Goal: Task Accomplishment & Management: Manage account settings

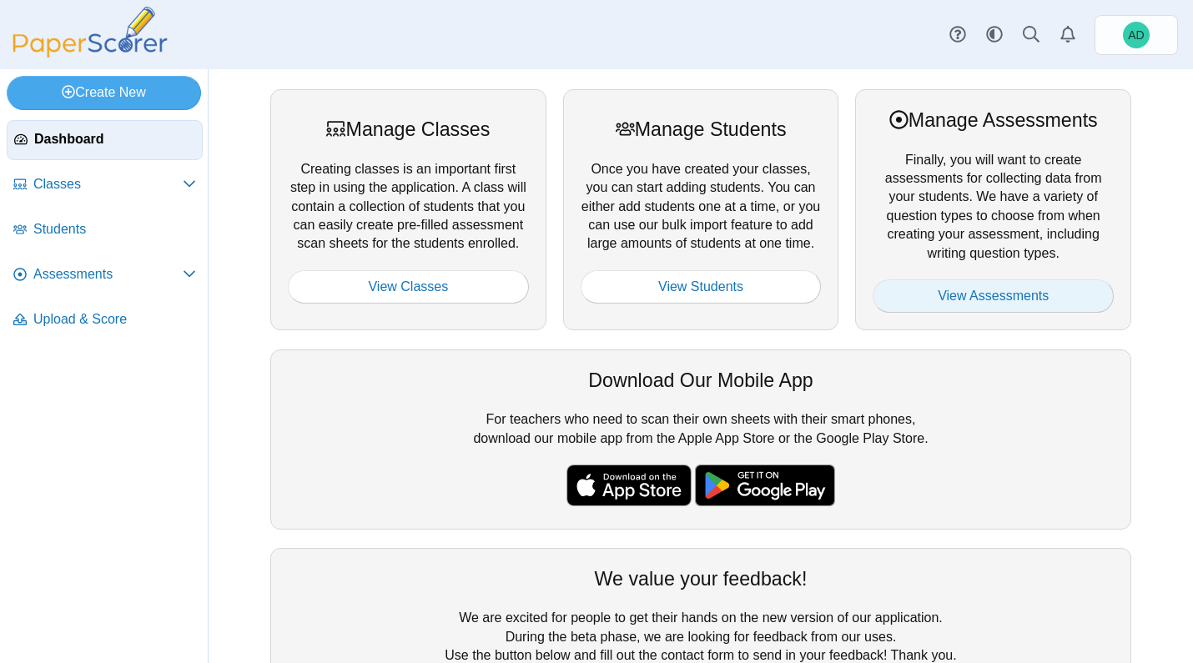
click at [975, 296] on link "View Assessments" at bounding box center [992, 295] width 241 height 33
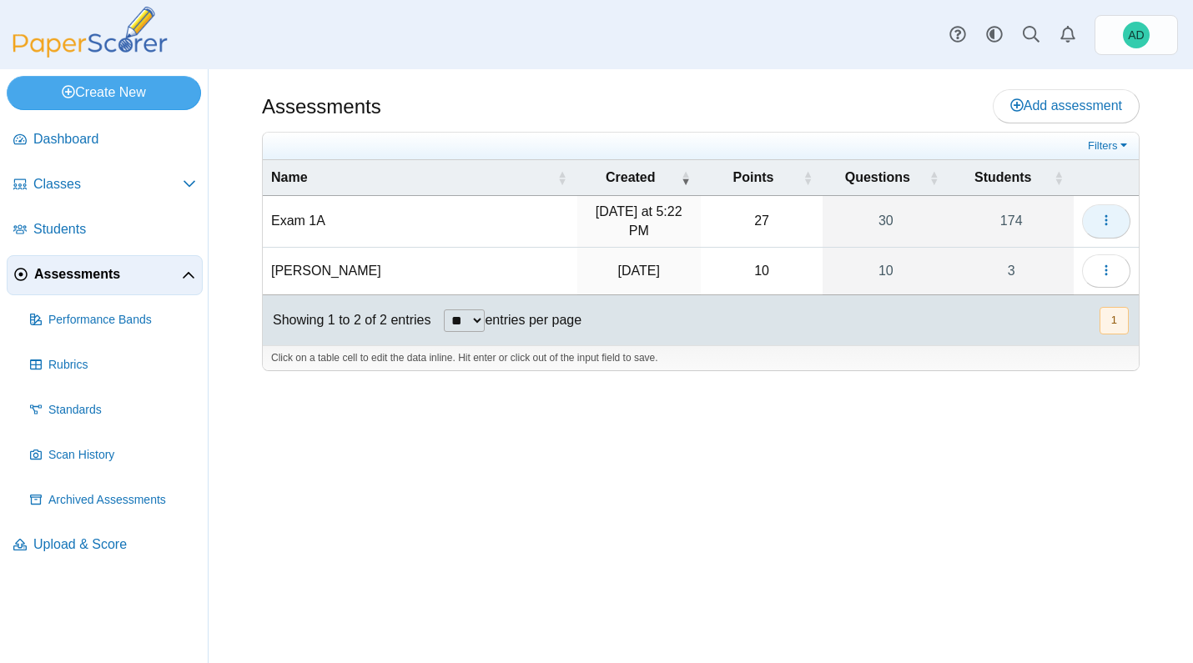
click at [1107, 219] on icon "button" at bounding box center [1105, 220] width 13 height 13
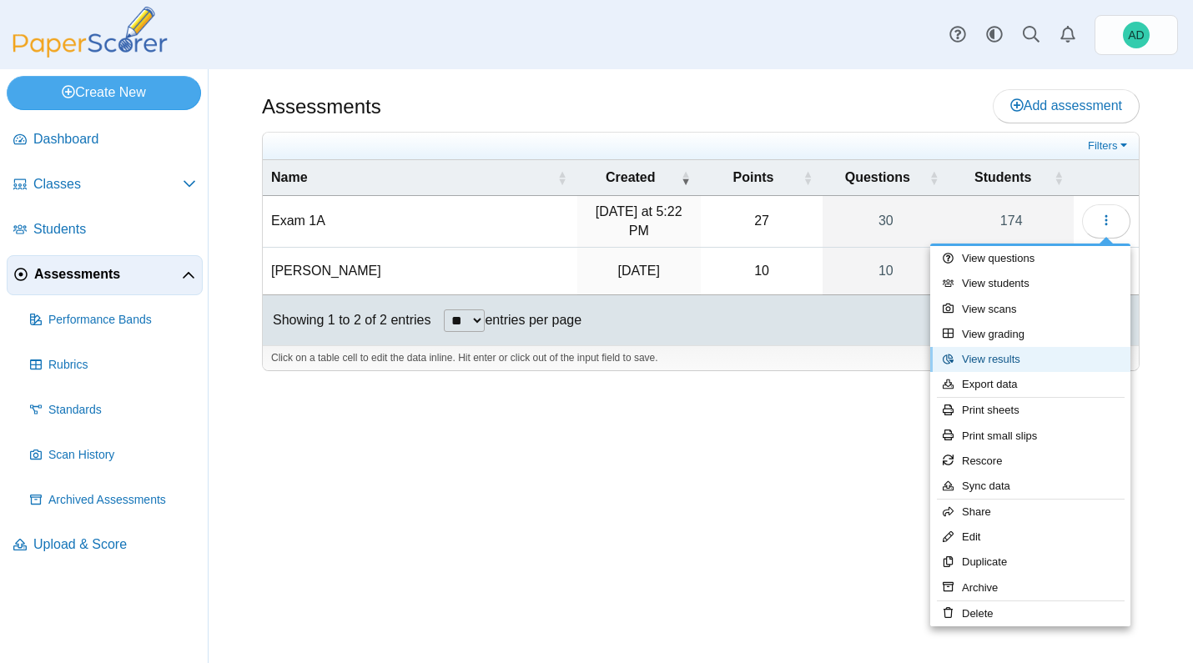
click at [1001, 359] on link "View results" at bounding box center [1030, 359] width 200 height 25
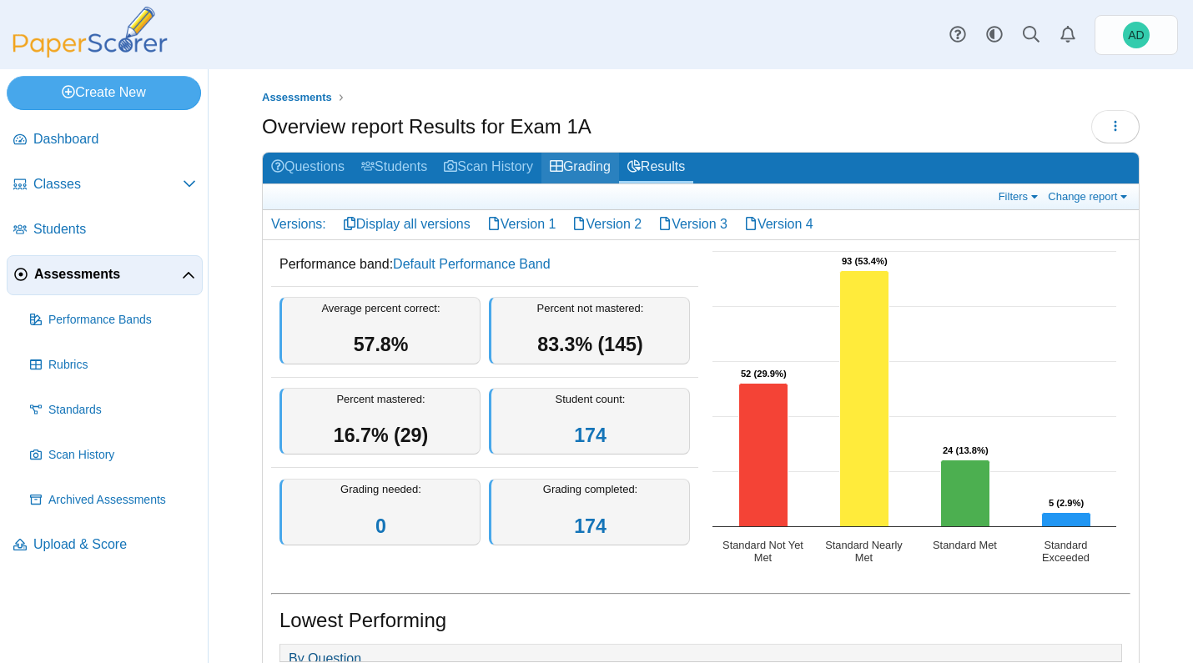
click at [598, 159] on link "Grading" at bounding box center [580, 168] width 78 height 31
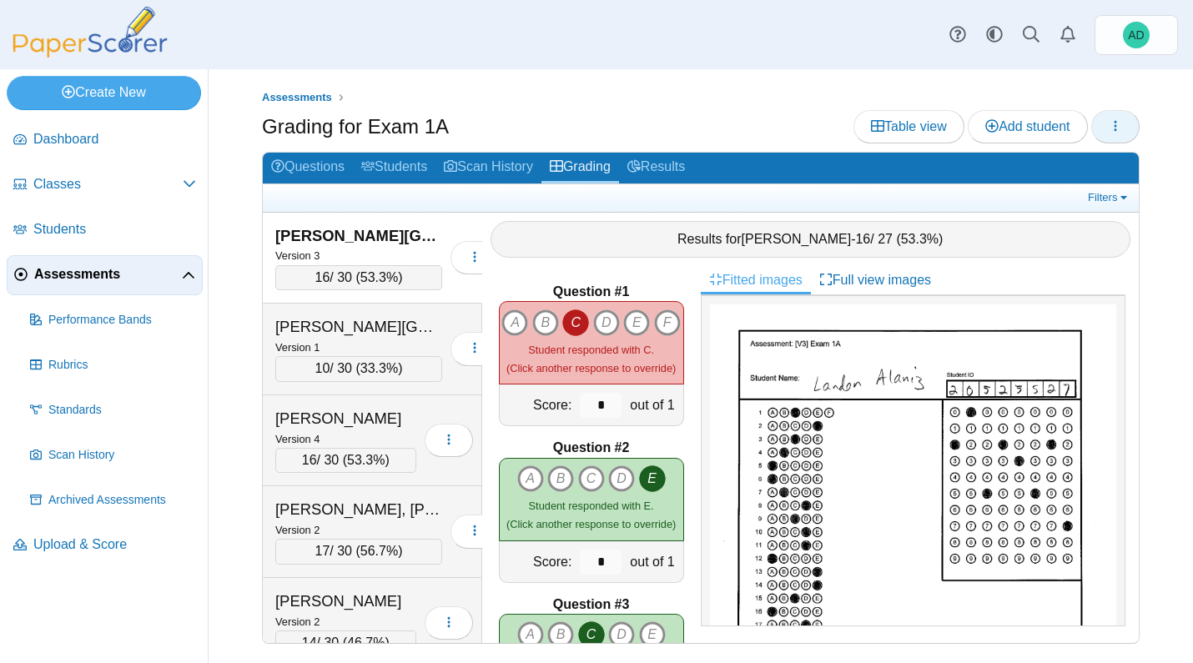
click at [1104, 126] on button "button" at bounding box center [1115, 126] width 48 height 33
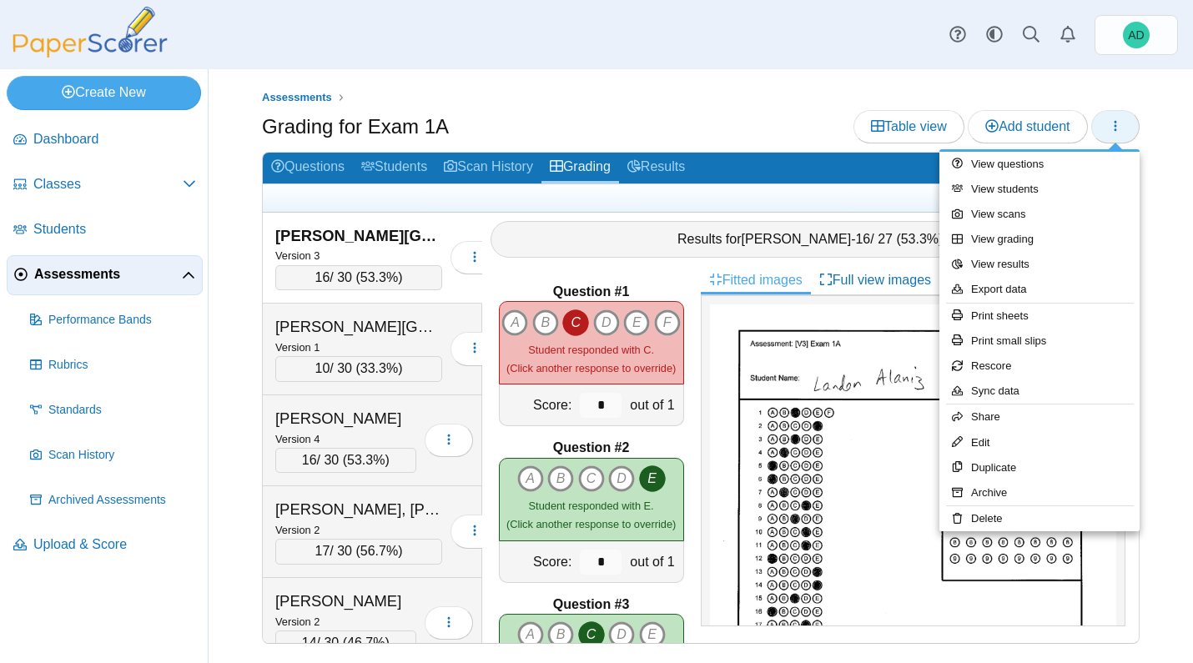
click at [1104, 126] on button "button" at bounding box center [1115, 126] width 48 height 33
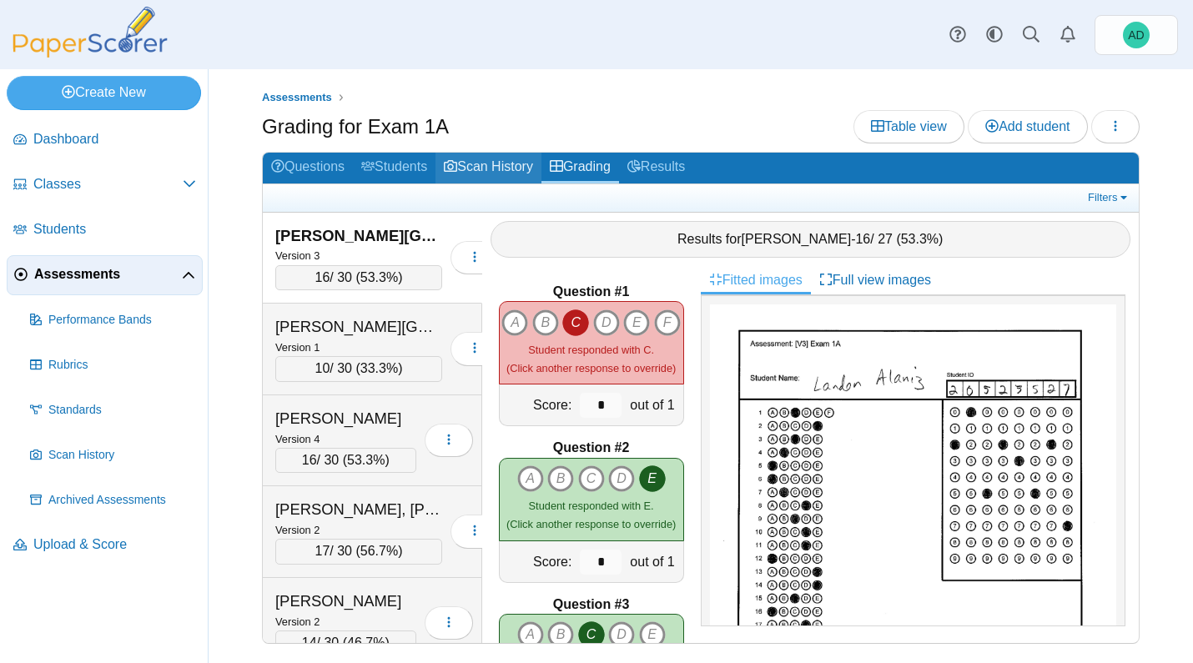
click at [513, 163] on link "Scan History" at bounding box center [488, 168] width 106 height 31
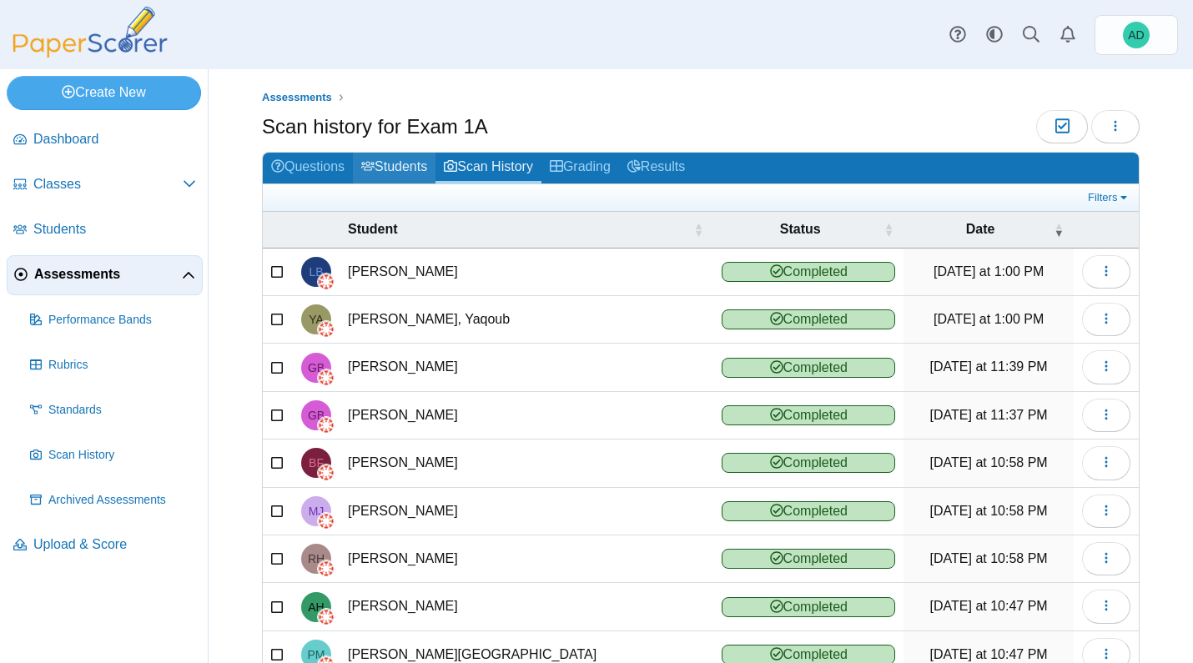
click at [414, 165] on link "Students" at bounding box center [394, 168] width 83 height 31
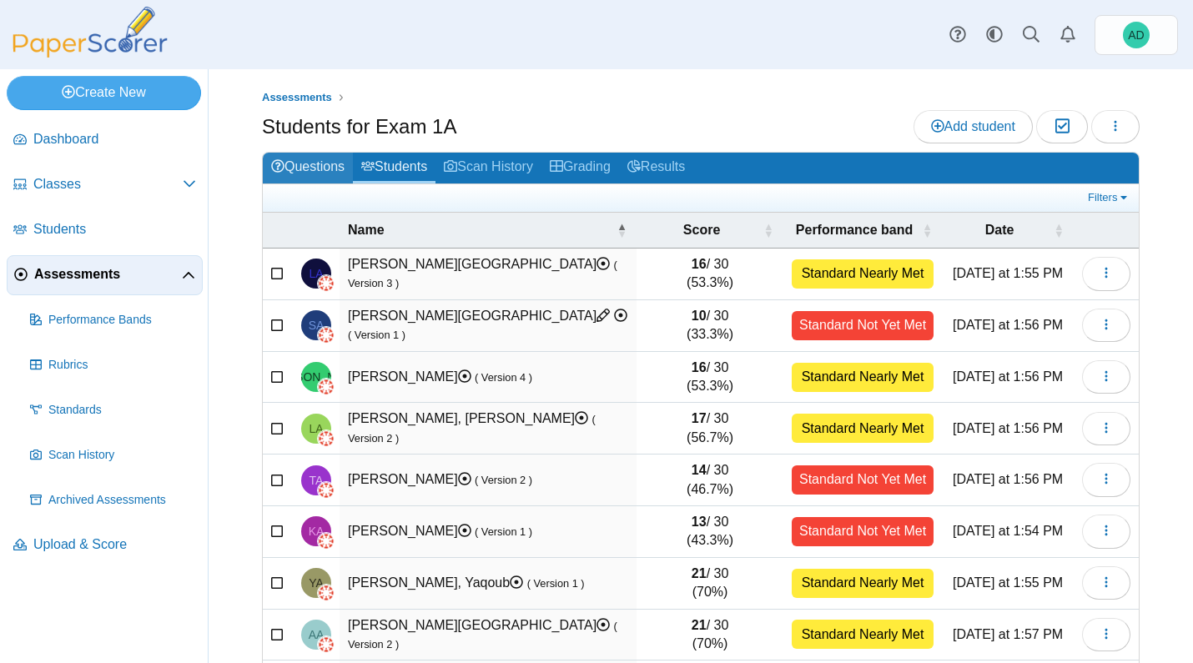
click at [329, 173] on link "Questions" at bounding box center [308, 168] width 90 height 31
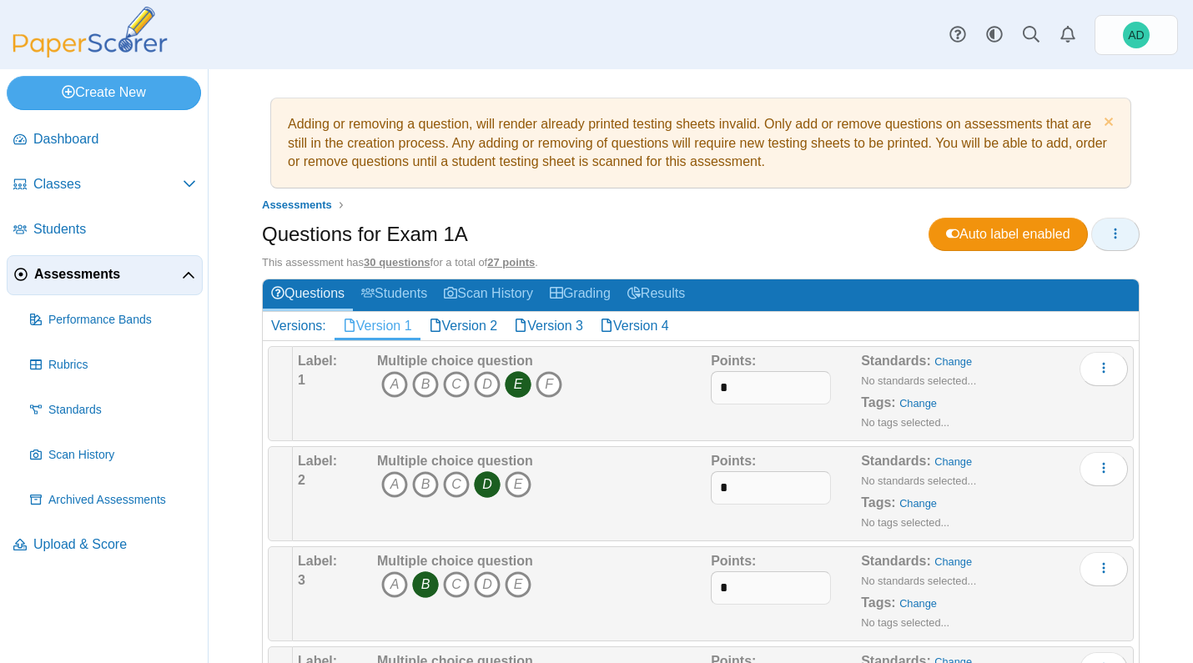
click at [1109, 231] on icon "button" at bounding box center [1115, 233] width 13 height 13
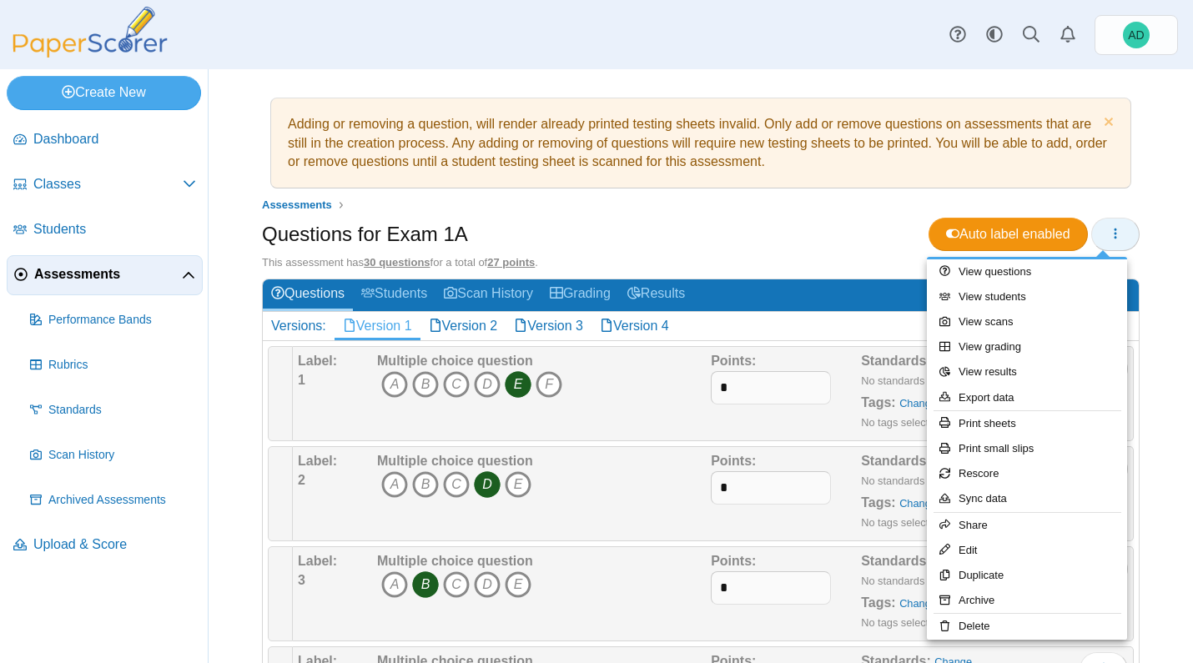
click at [1109, 231] on icon "button" at bounding box center [1115, 233] width 13 height 13
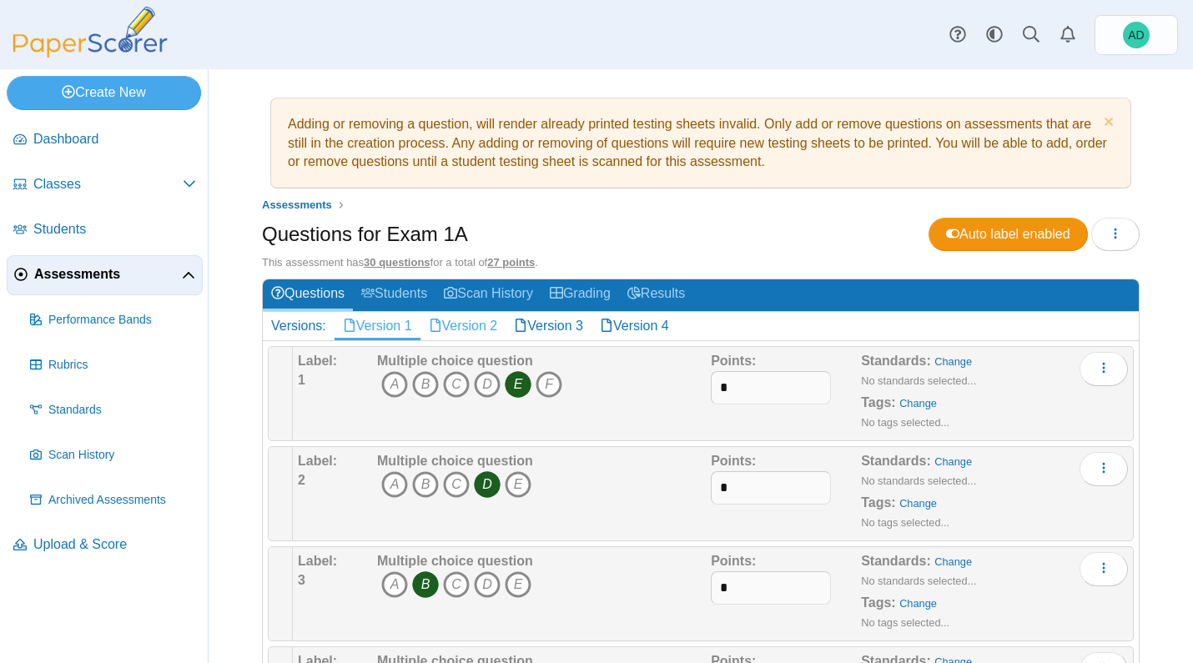
click at [486, 323] on link "Version 2" at bounding box center [463, 326] width 86 height 28
click at [401, 324] on link "Version 1" at bounding box center [377, 326] width 86 height 28
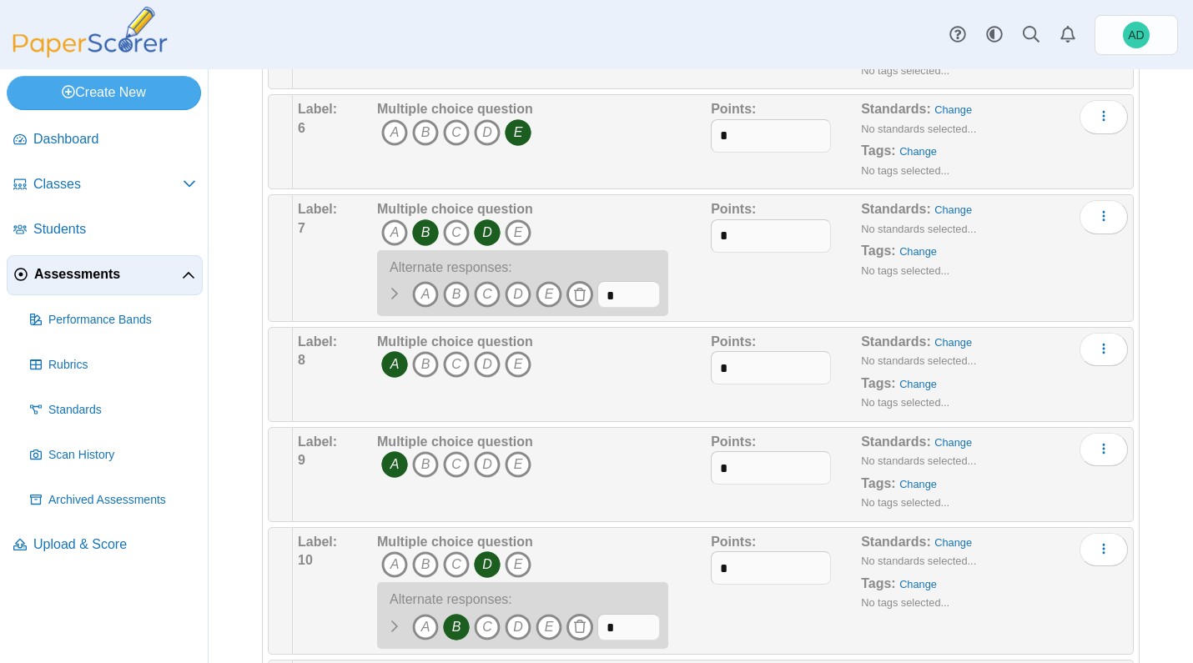
scroll to position [757, 0]
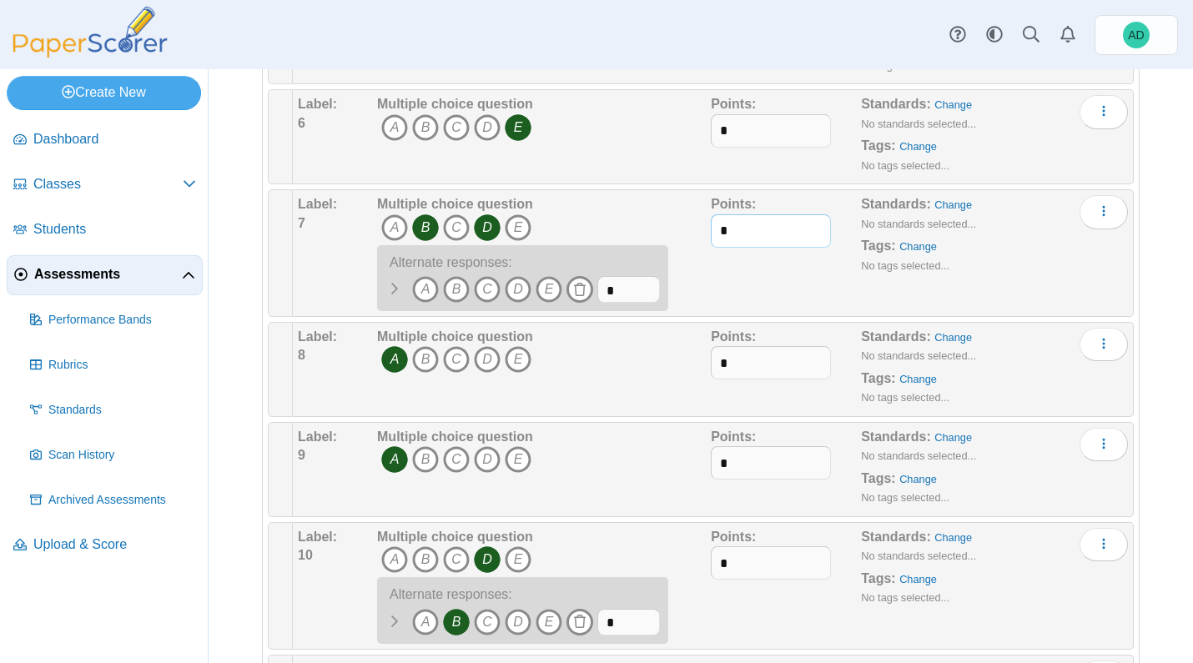
click at [747, 231] on input "*" at bounding box center [771, 230] width 120 height 33
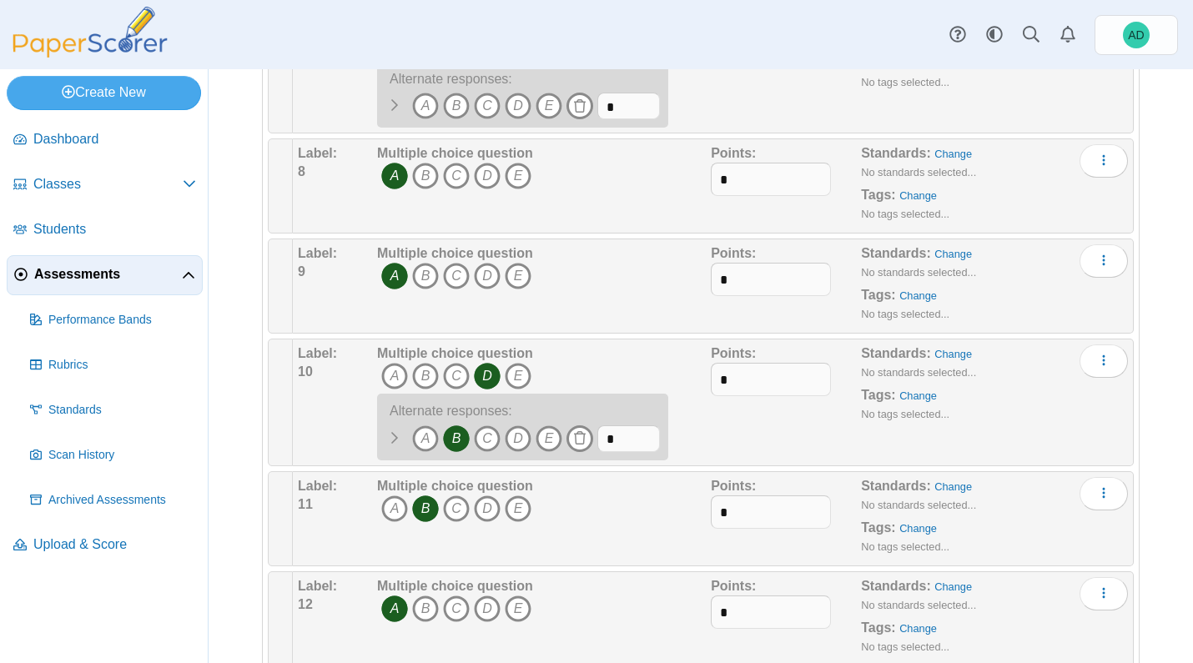
scroll to position [990, 0]
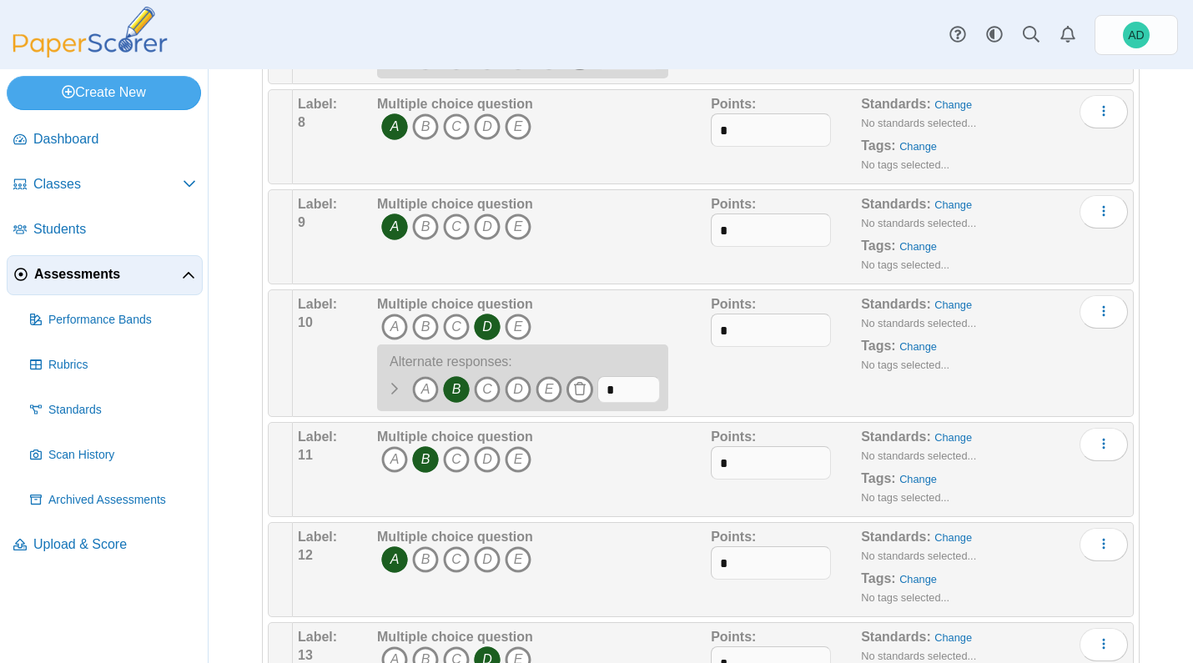
type input "*"
click at [733, 233] on input "*" at bounding box center [771, 230] width 120 height 33
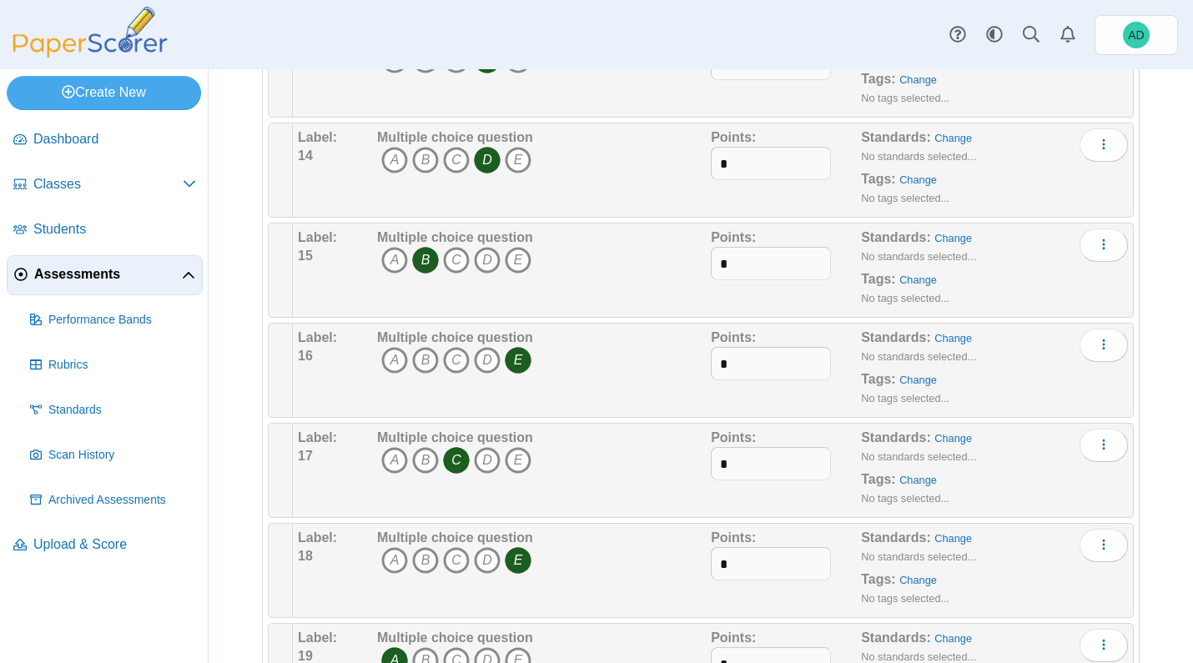
scroll to position [1591, 0]
type input "*"
click at [745, 166] on input "*" at bounding box center [771, 161] width 120 height 33
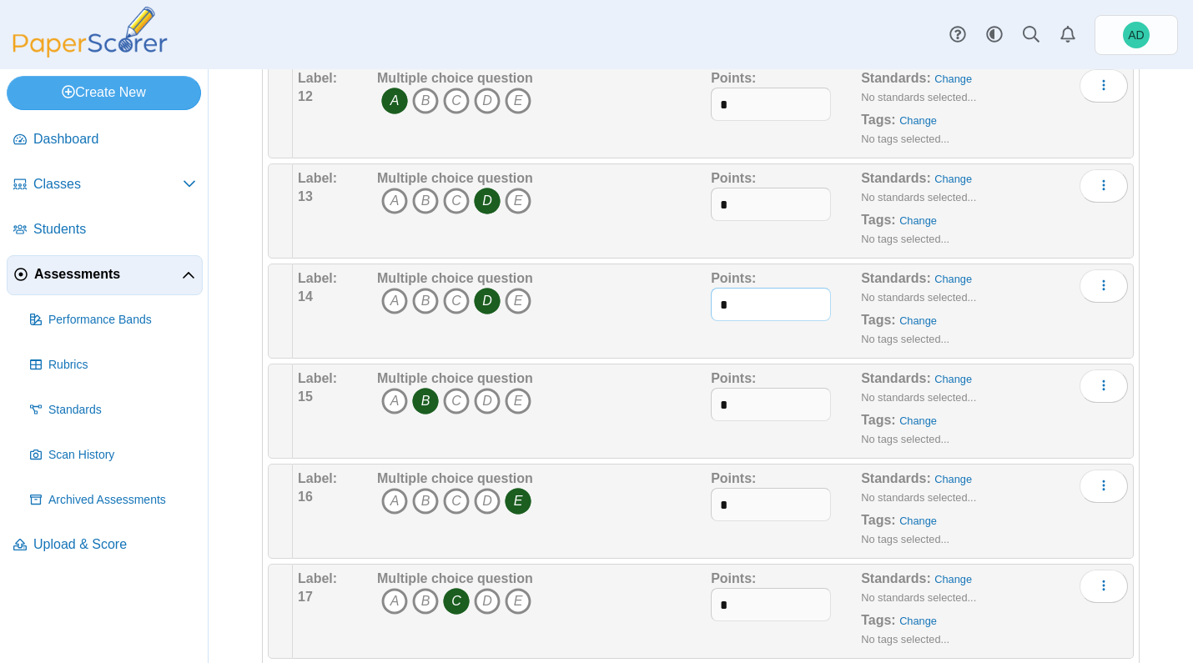
scroll to position [0, 0]
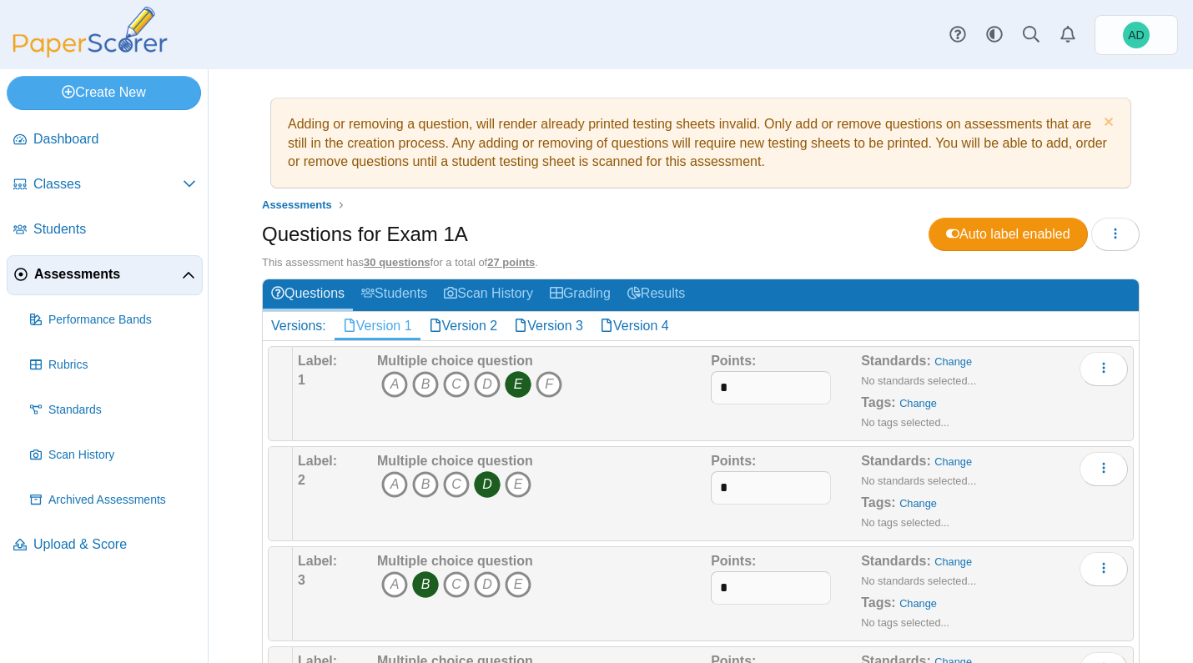
type input "*"
click at [798, 222] on div "Questions for Exam 1A Auto label enabled Loading…" at bounding box center [700, 237] width 877 height 38
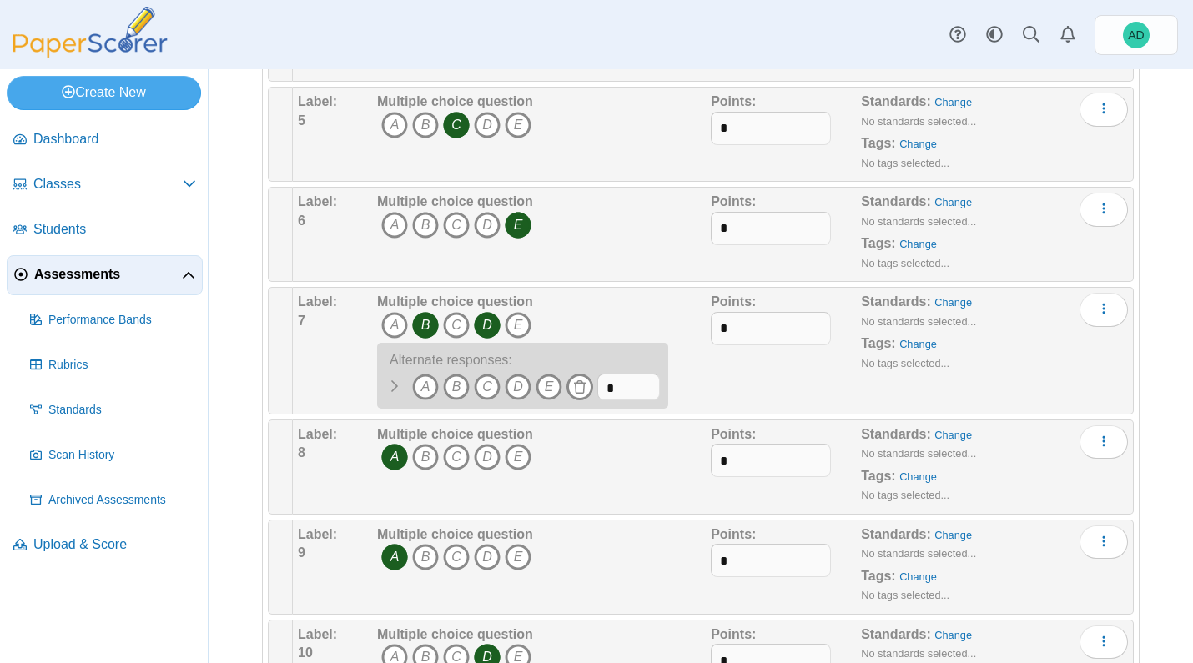
scroll to position [650, 0]
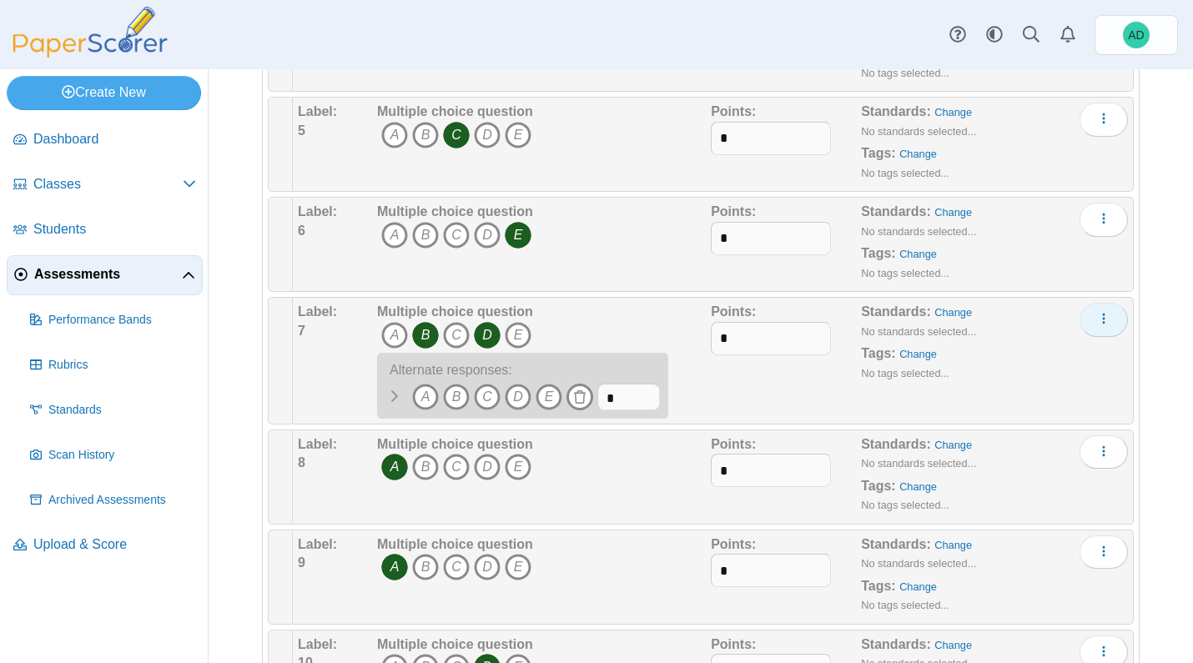
click at [1092, 309] on button "More options" at bounding box center [1103, 319] width 48 height 33
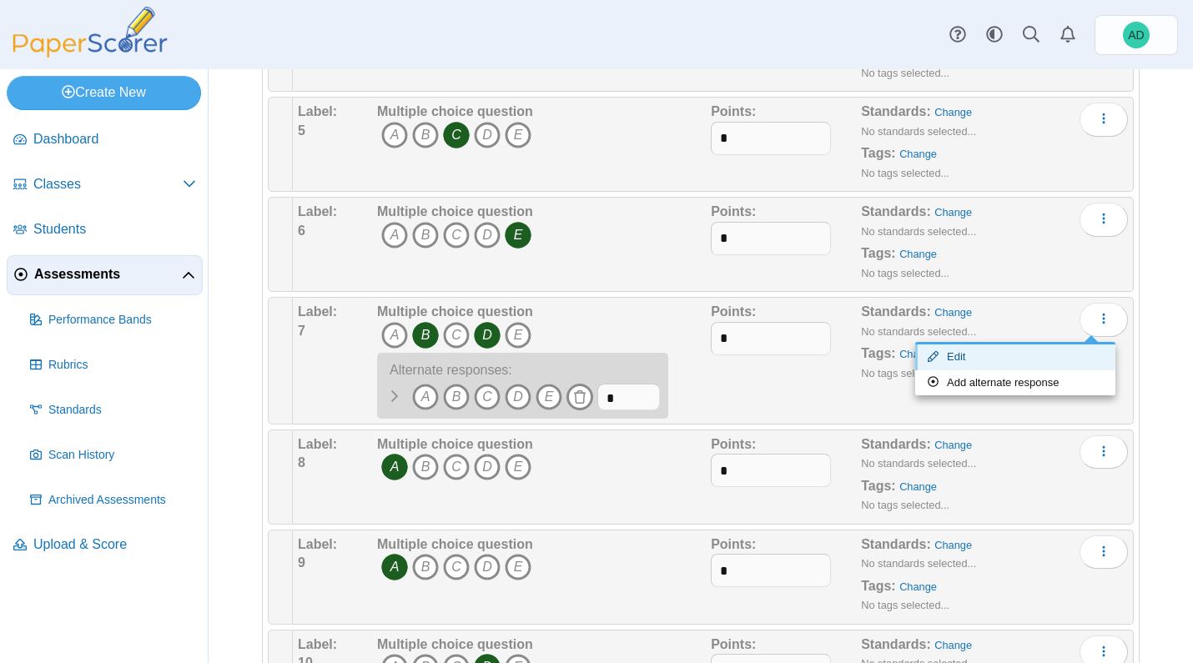
click at [1043, 354] on link "Edit" at bounding box center [1015, 356] width 200 height 25
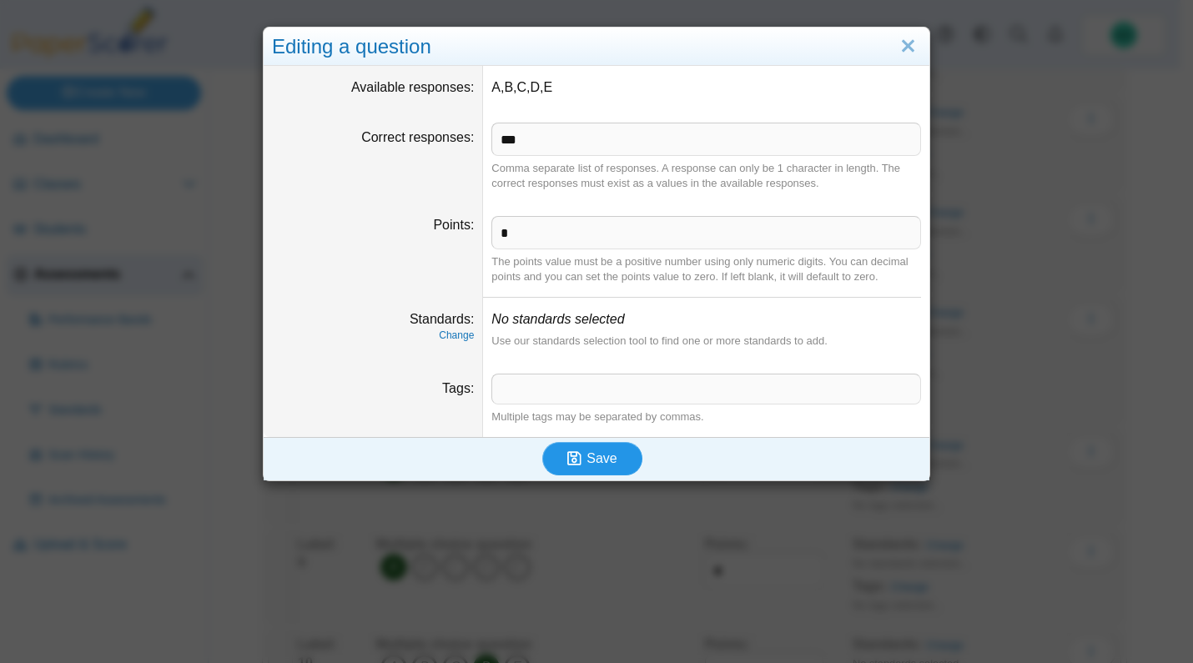
click at [607, 455] on span "Save" at bounding box center [601, 458] width 30 height 14
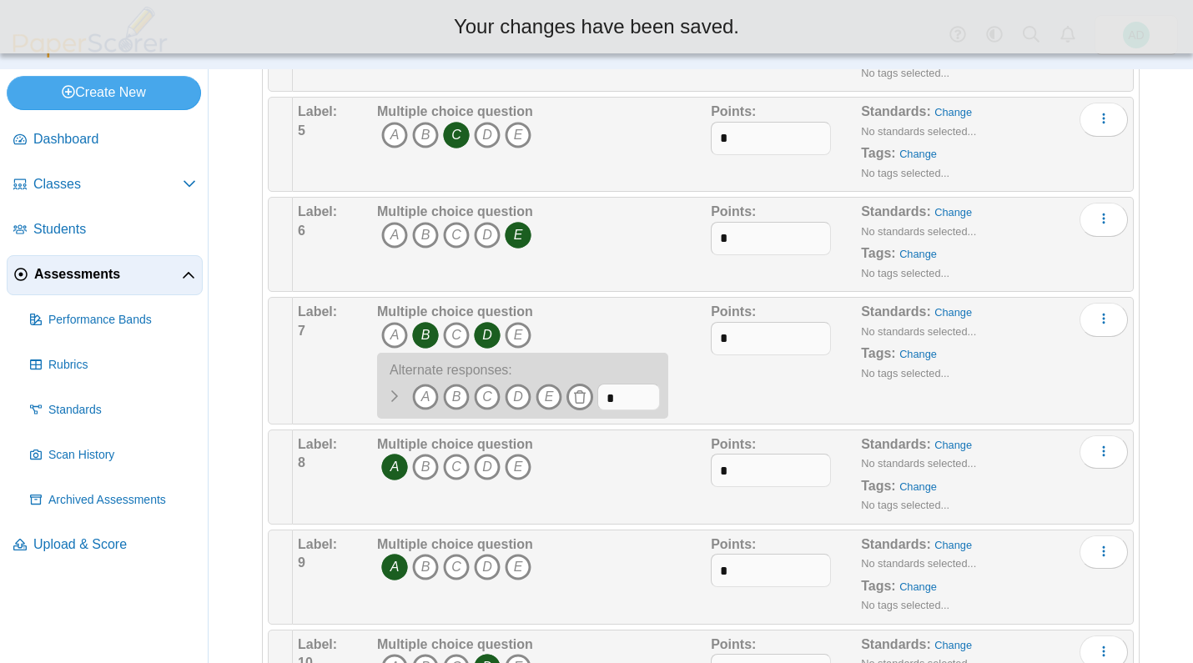
scroll to position [0, 0]
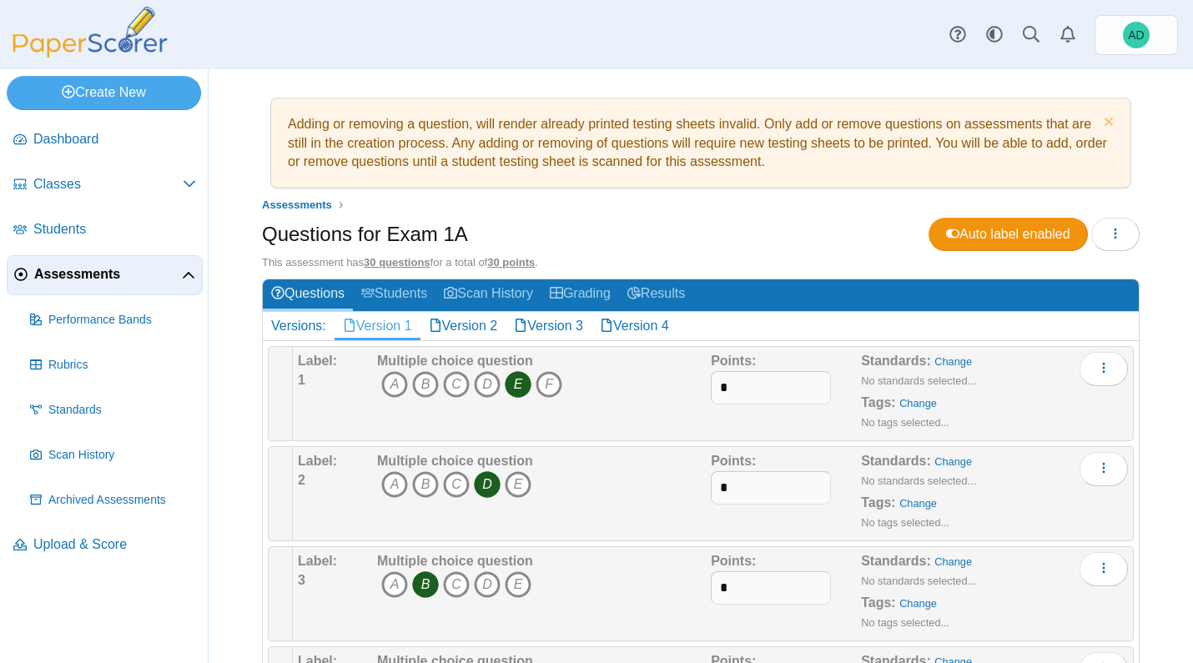
click at [646, 234] on div "Questions for Exam 1A Auto label enabled Loading…" at bounding box center [700, 237] width 877 height 38
click at [81, 319] on span "Performance Bands" at bounding box center [122, 320] width 148 height 17
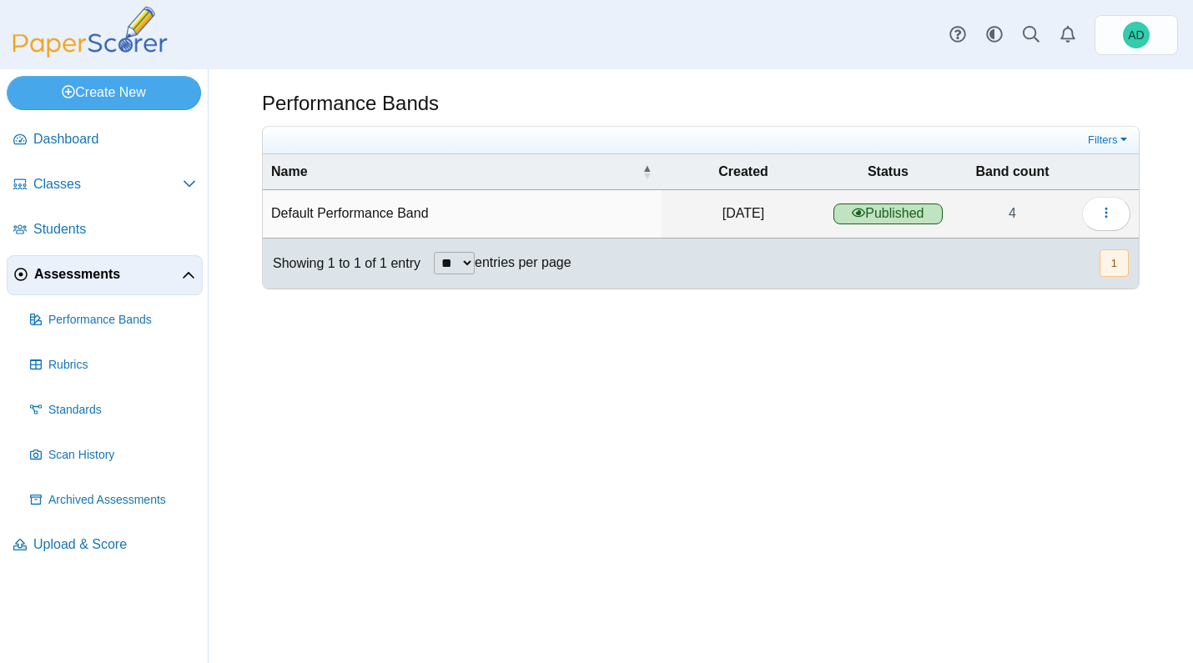
click at [79, 263] on link "Assessments" at bounding box center [105, 275] width 196 height 40
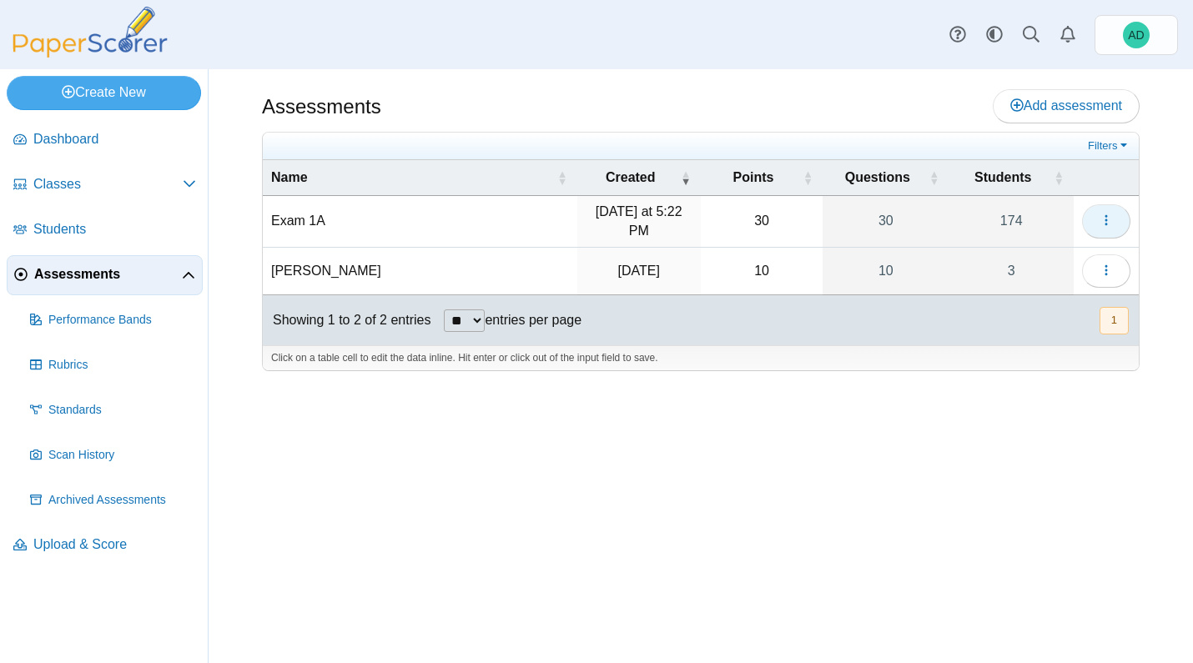
click at [1104, 217] on icon "button" at bounding box center [1105, 220] width 13 height 13
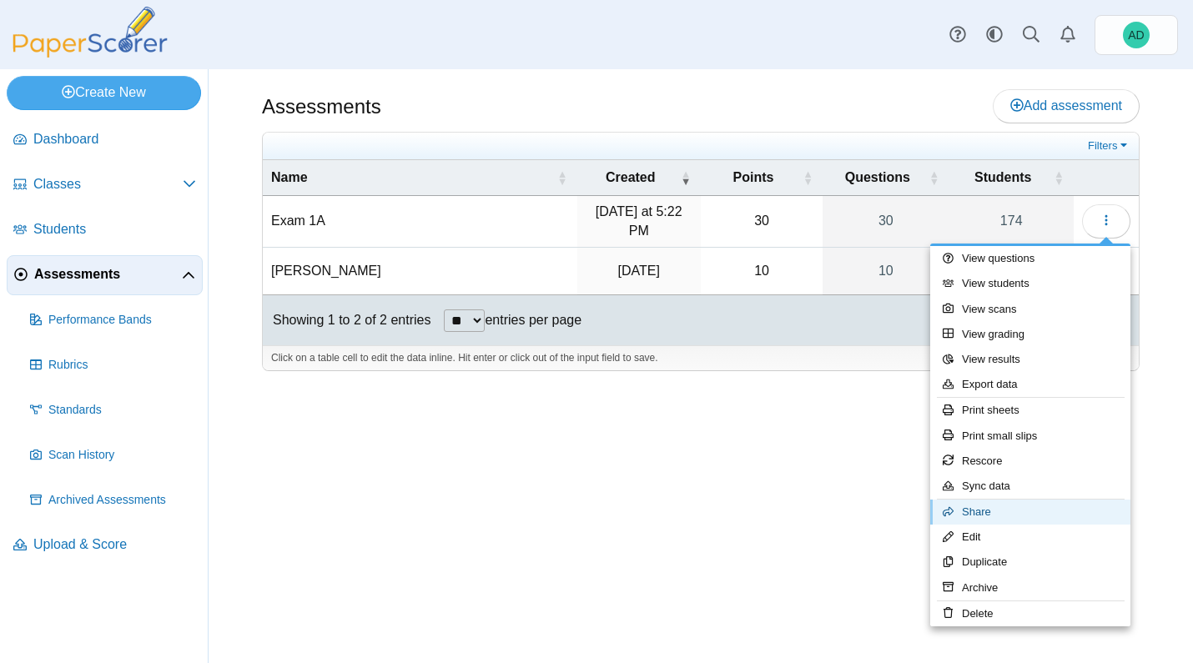
click at [979, 510] on link "Share" at bounding box center [1030, 512] width 200 height 25
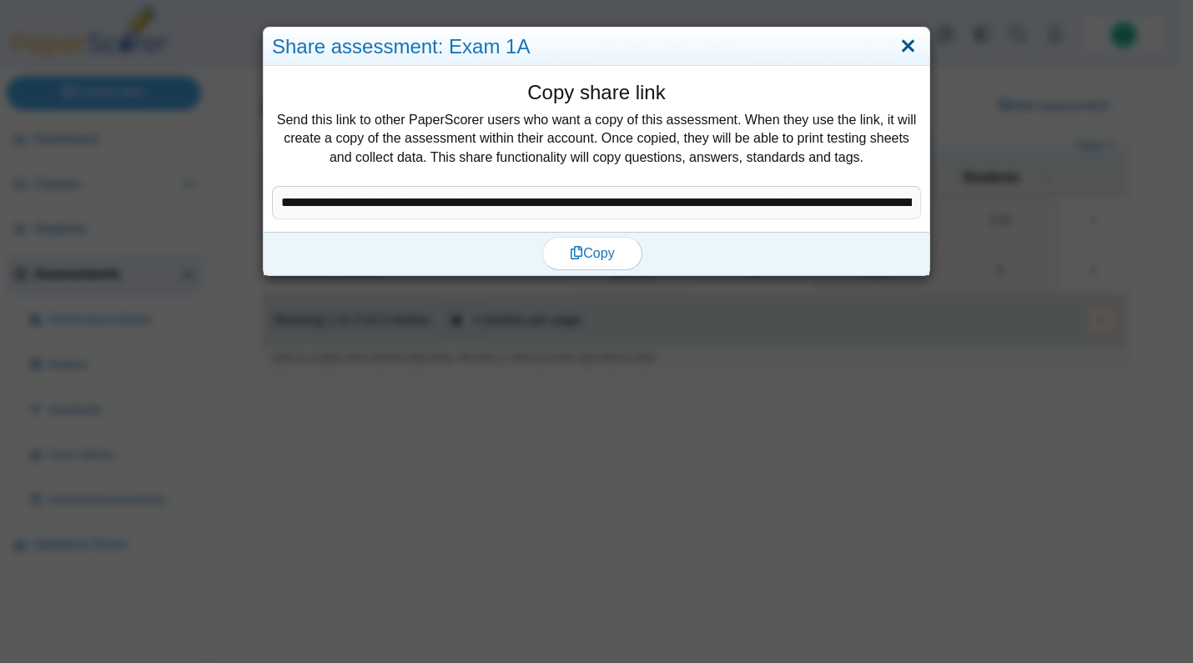
click at [905, 49] on link "Close" at bounding box center [908, 47] width 26 height 28
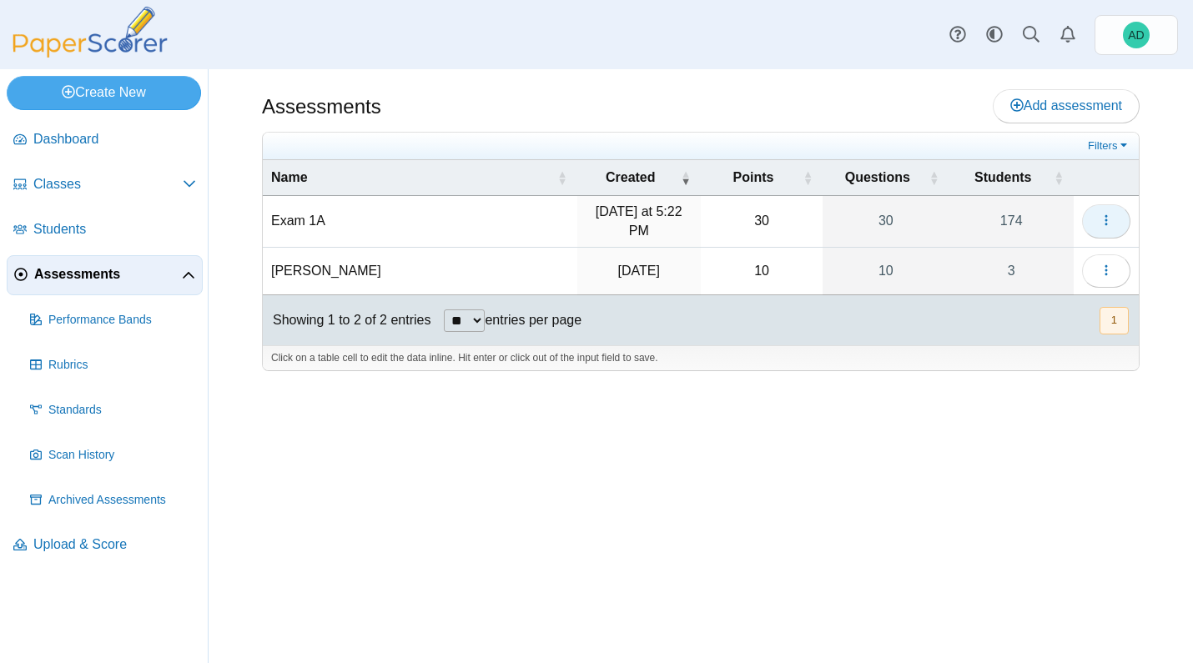
click at [1116, 214] on button "button" at bounding box center [1106, 220] width 48 height 33
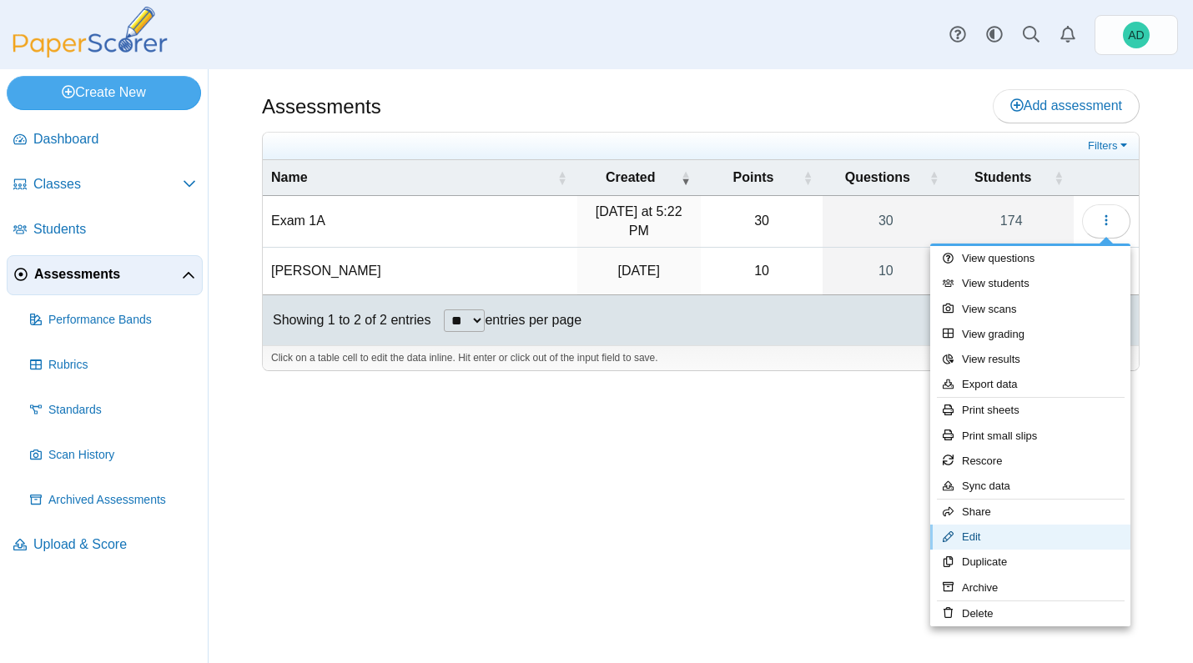
click at [977, 537] on link "Edit" at bounding box center [1030, 537] width 200 height 25
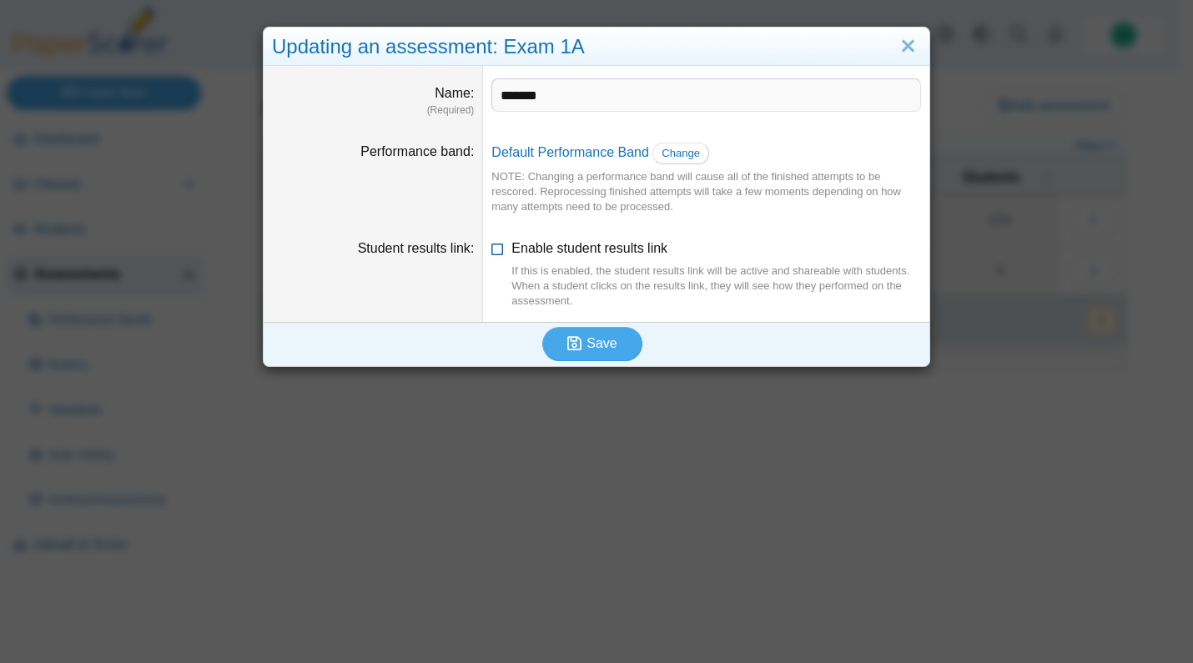
click at [491, 249] on icon at bounding box center [497, 245] width 13 height 12
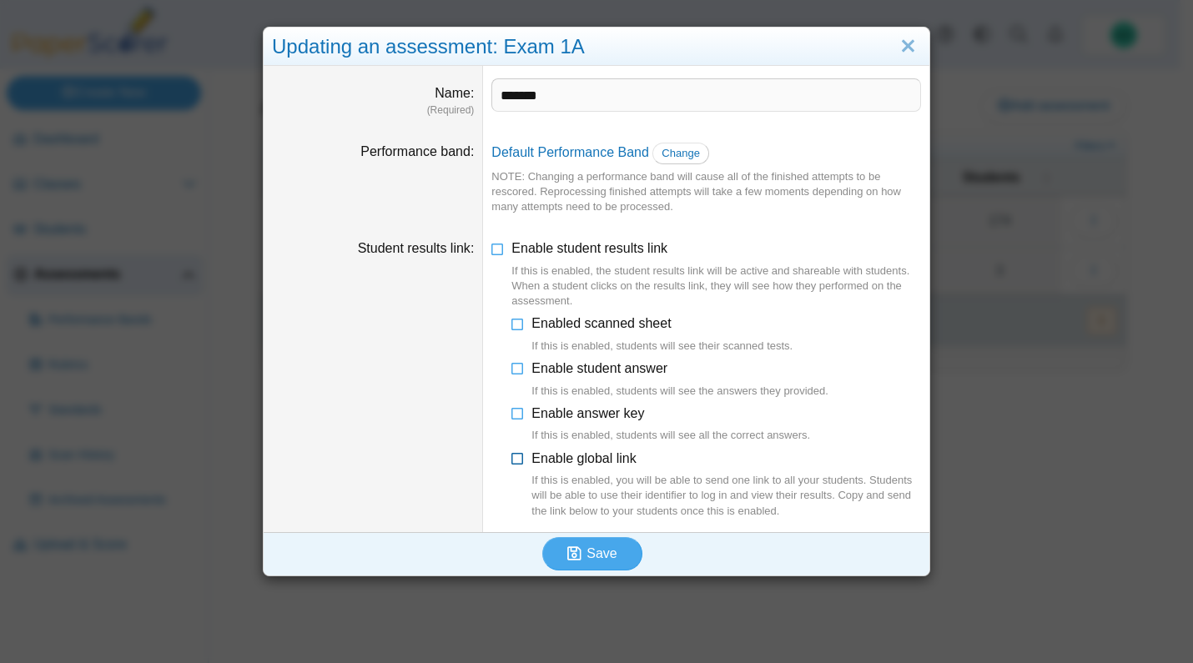
click at [512, 458] on icon at bounding box center [517, 456] width 13 height 12
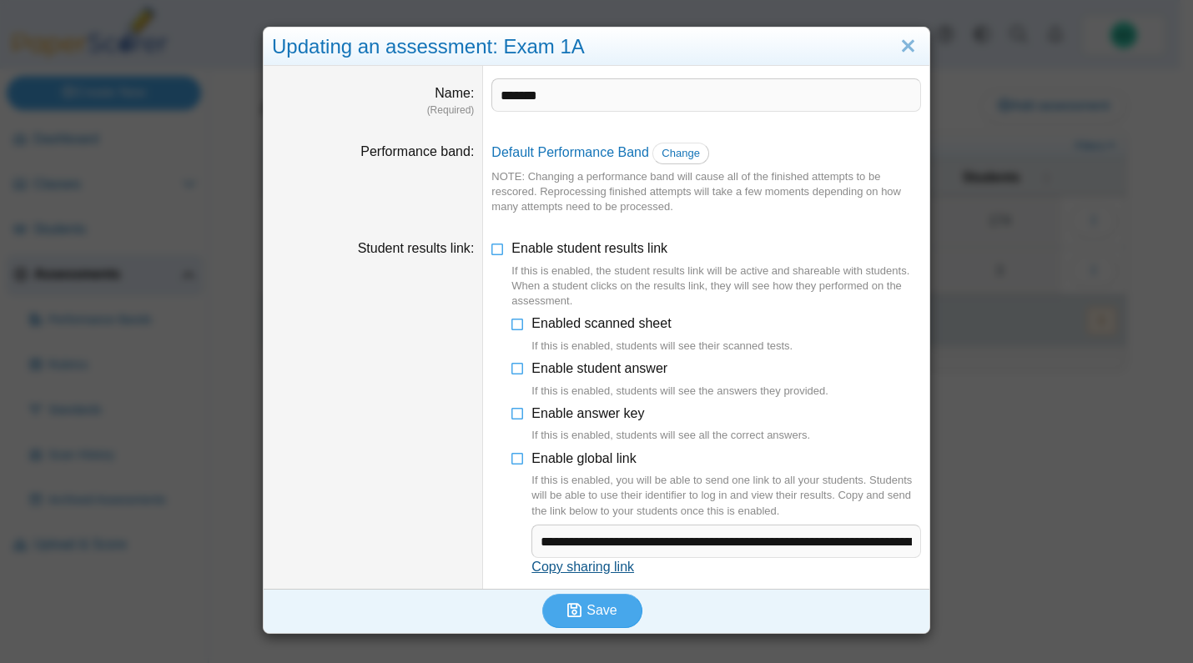
click at [603, 567] on link "Copy sharing link" at bounding box center [582, 567] width 103 height 14
type textarea "**********"
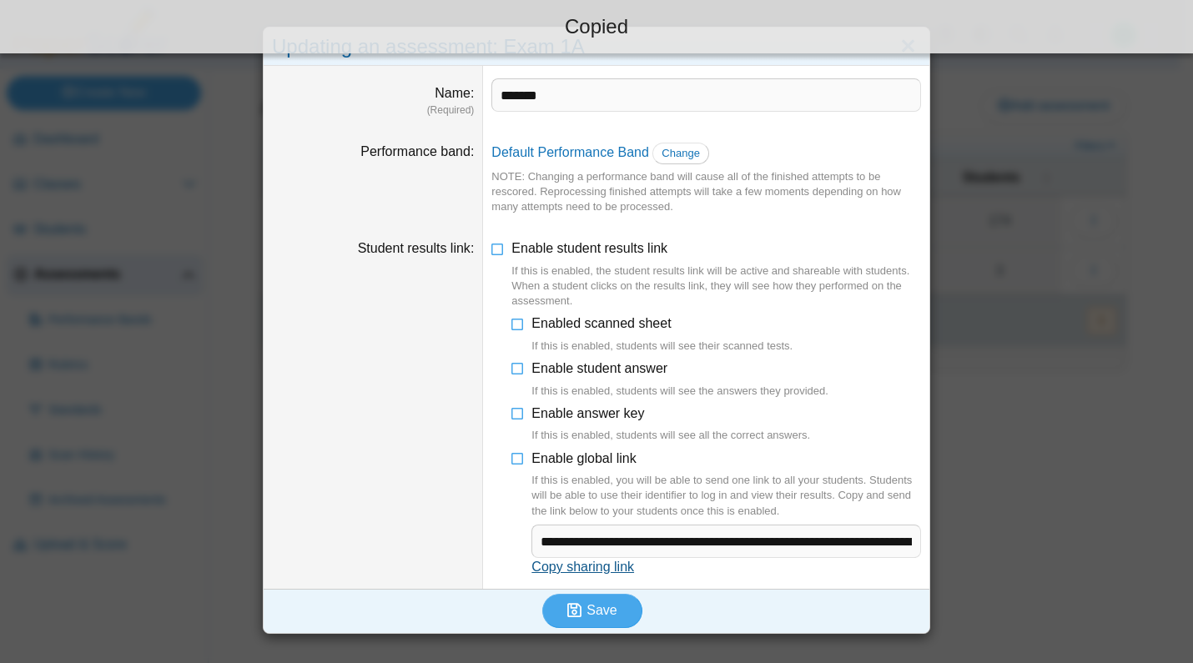
scroll to position [47, 0]
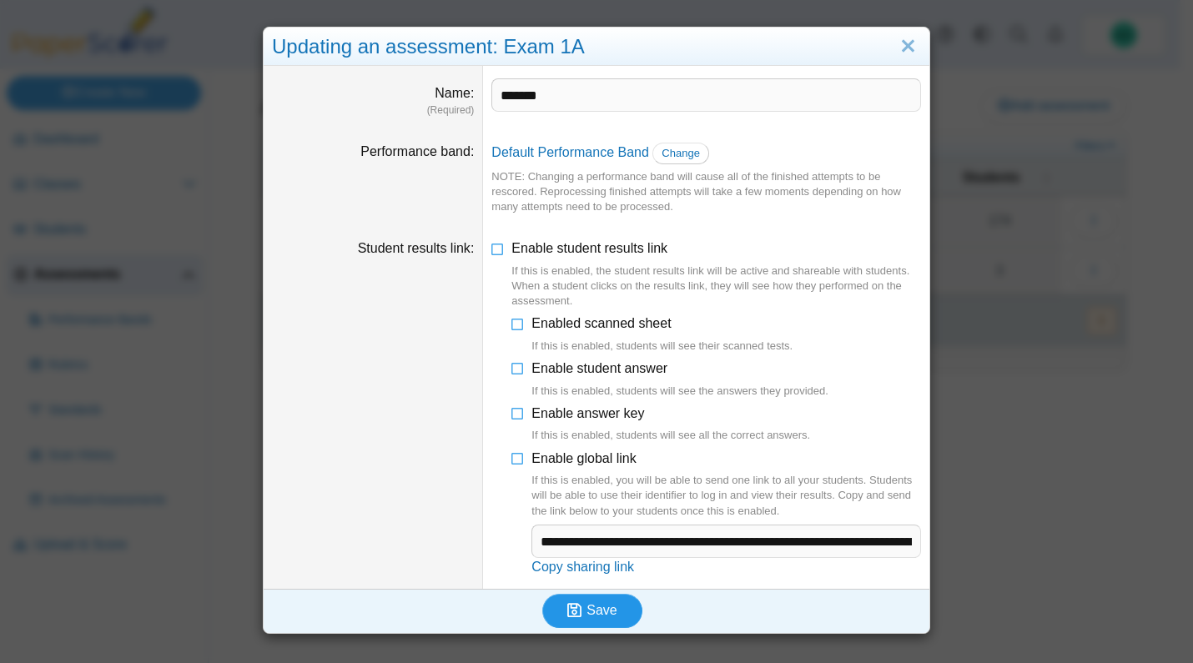
click at [591, 610] on span "Save" at bounding box center [601, 610] width 30 height 14
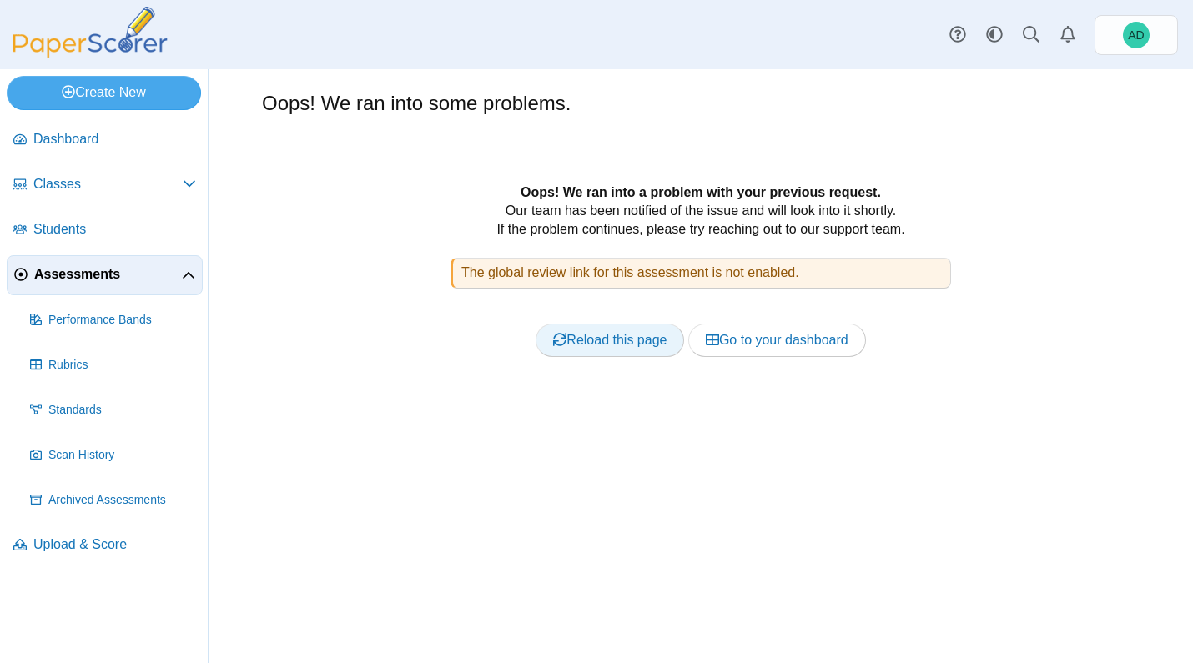
click at [601, 340] on link "Reload this page" at bounding box center [609, 340] width 148 height 33
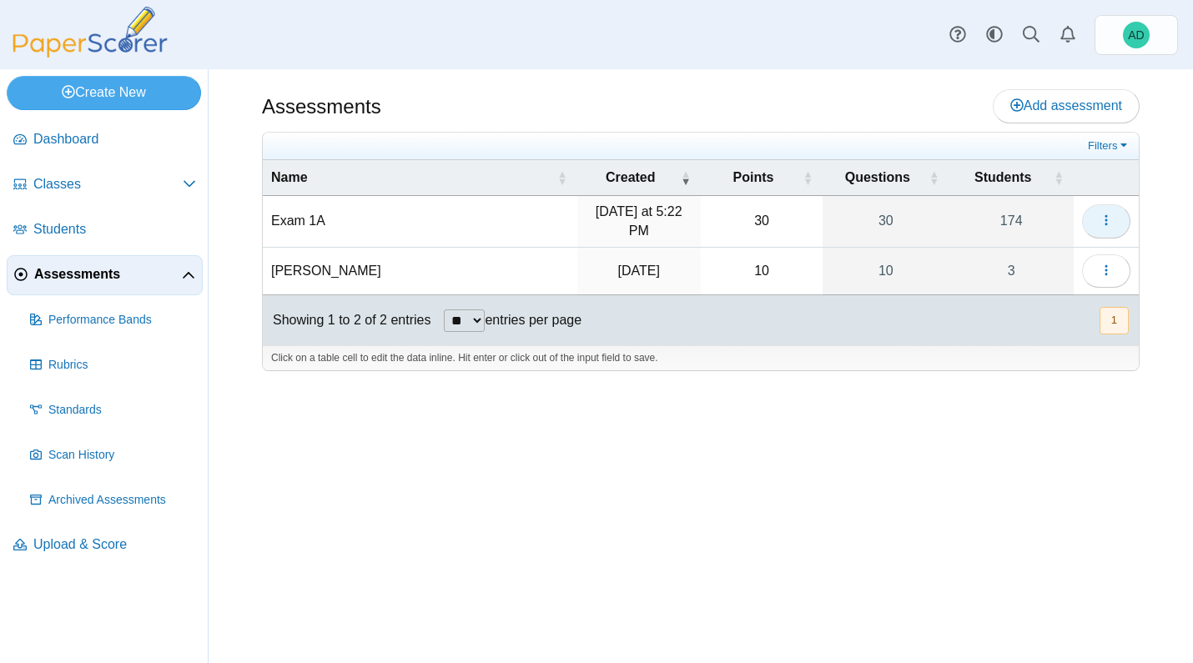
click at [1105, 214] on icon "button" at bounding box center [1105, 220] width 13 height 13
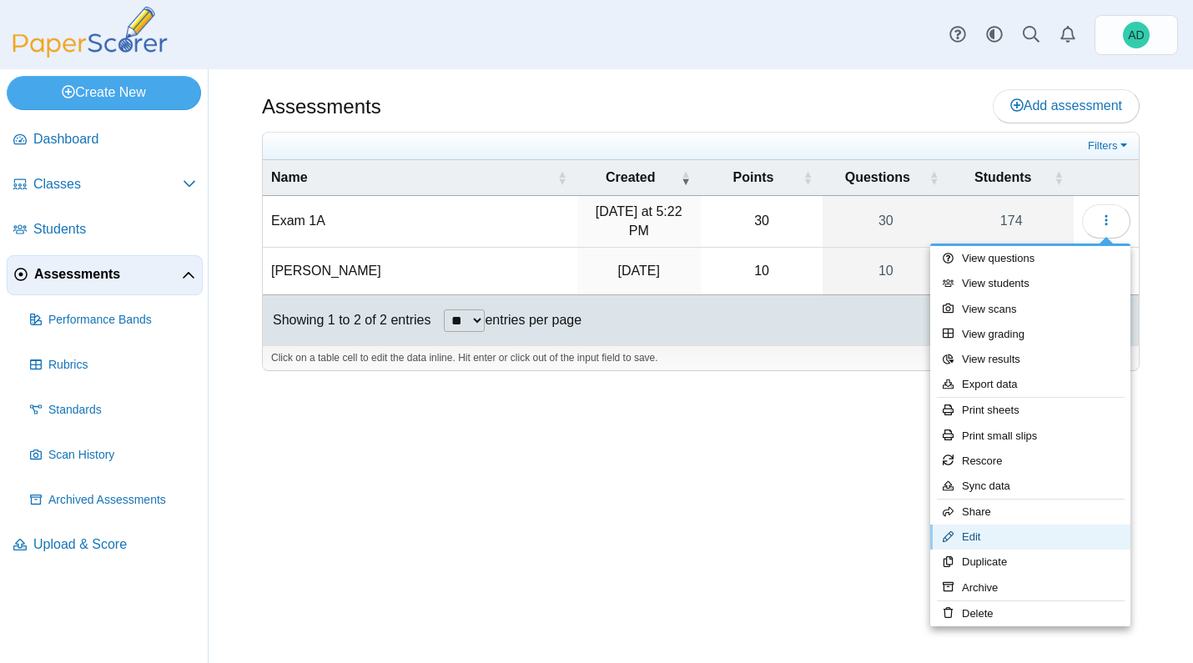
click at [984, 539] on link "Edit" at bounding box center [1030, 537] width 200 height 25
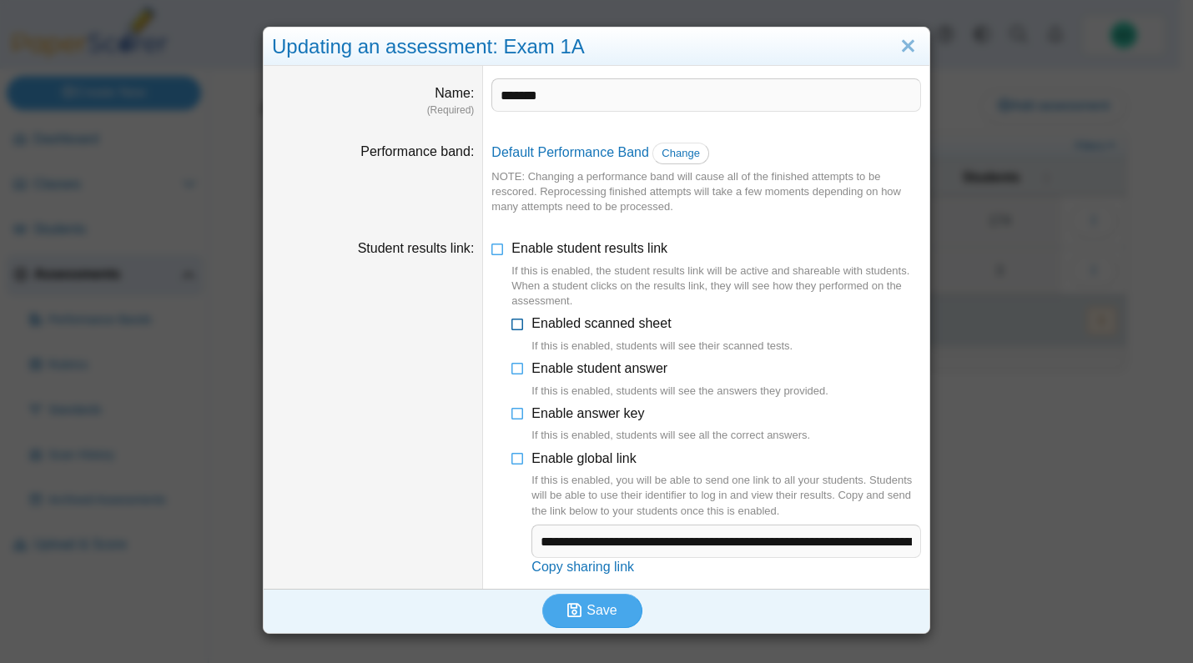
click at [514, 326] on icon at bounding box center [517, 320] width 13 height 12
click at [515, 364] on icon at bounding box center [517, 365] width 13 height 12
click at [511, 414] on icon at bounding box center [517, 411] width 13 height 12
click at [596, 606] on span "Save" at bounding box center [601, 610] width 30 height 14
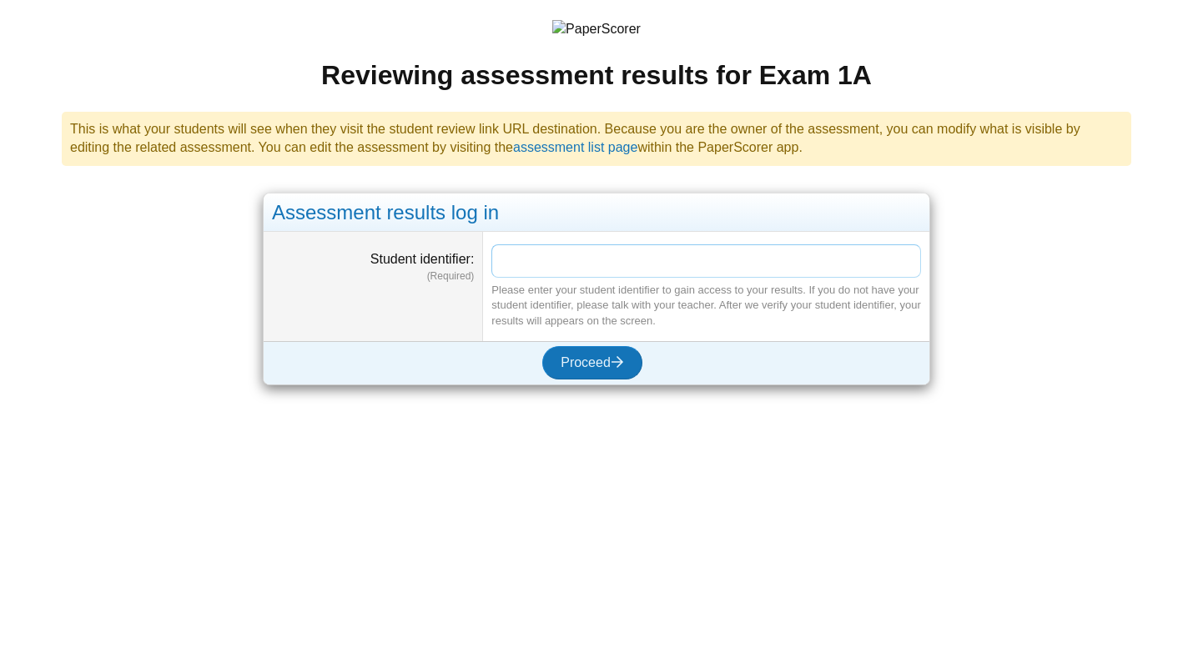
paste input "********"
type input "********"
click at [586, 362] on span "Proceed" at bounding box center [592, 362] width 63 height 14
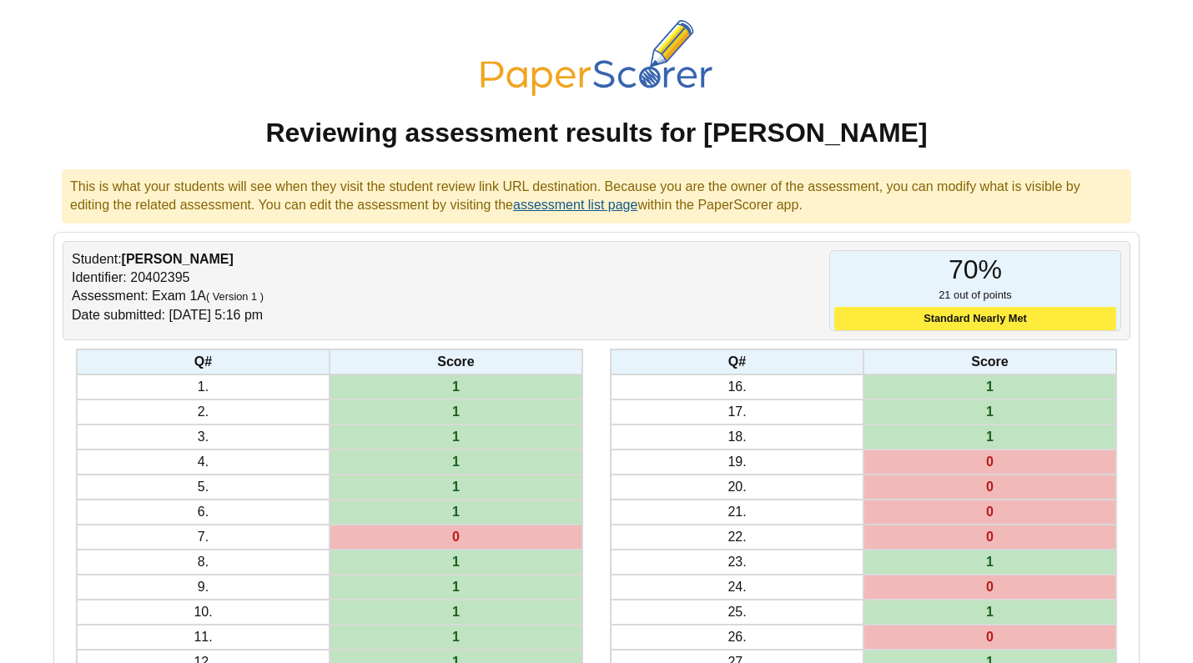
click at [621, 212] on link "assessment list page" at bounding box center [575, 205] width 124 height 14
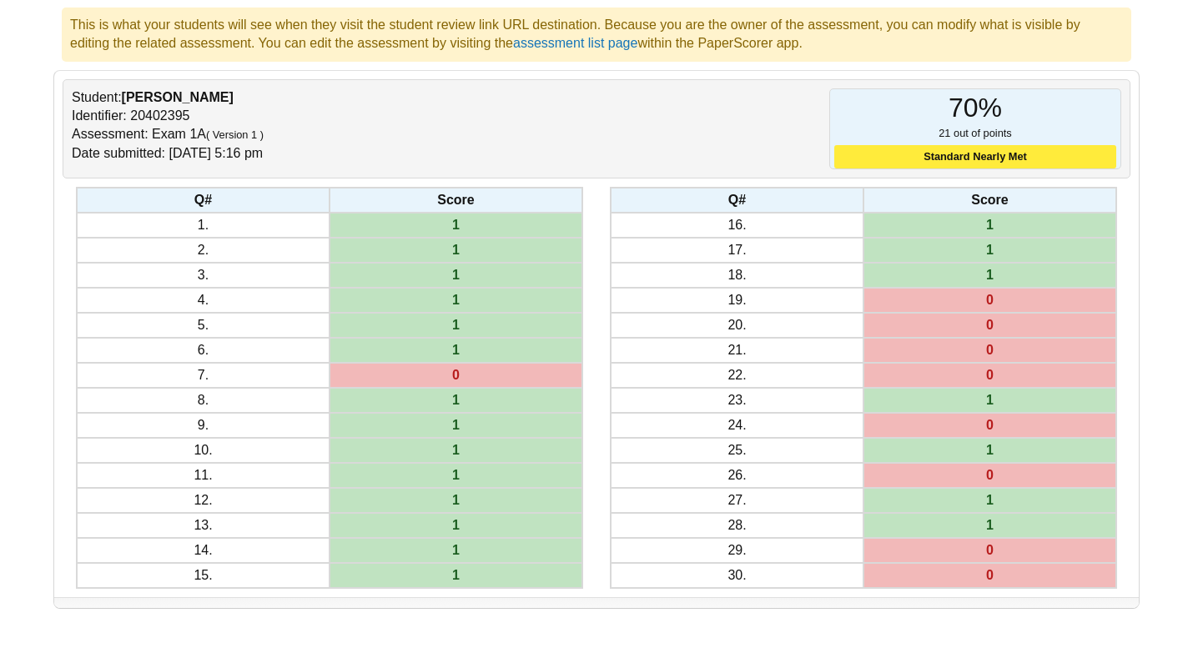
scroll to position [193, 0]
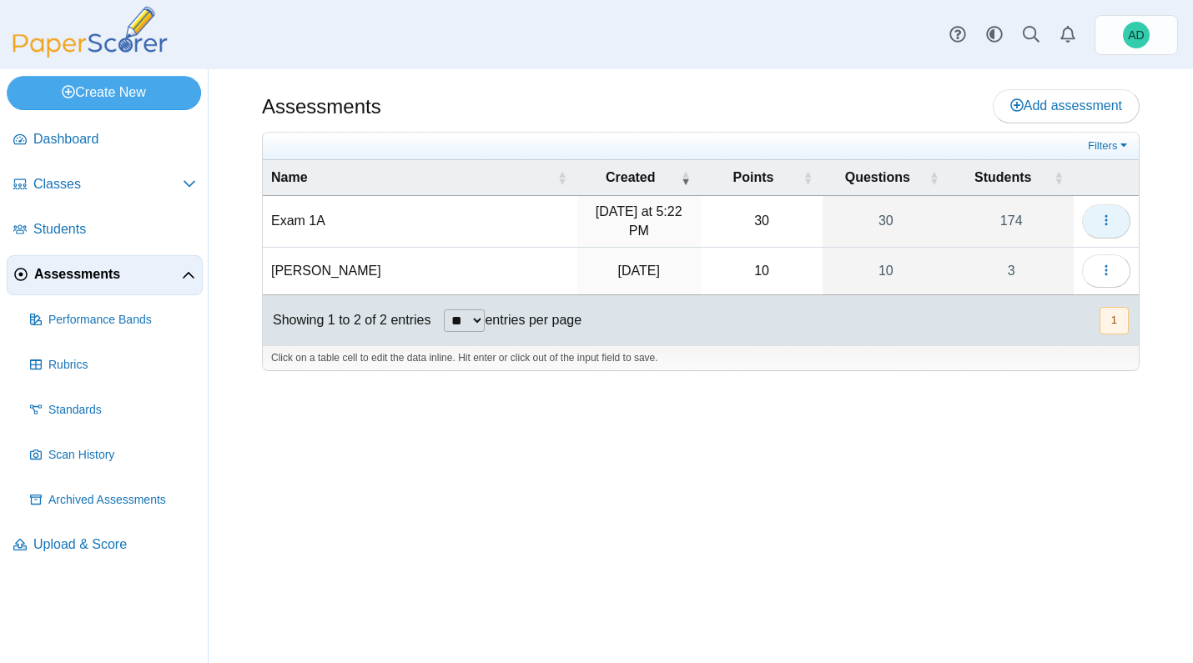
click at [1108, 223] on icon "button" at bounding box center [1105, 220] width 13 height 13
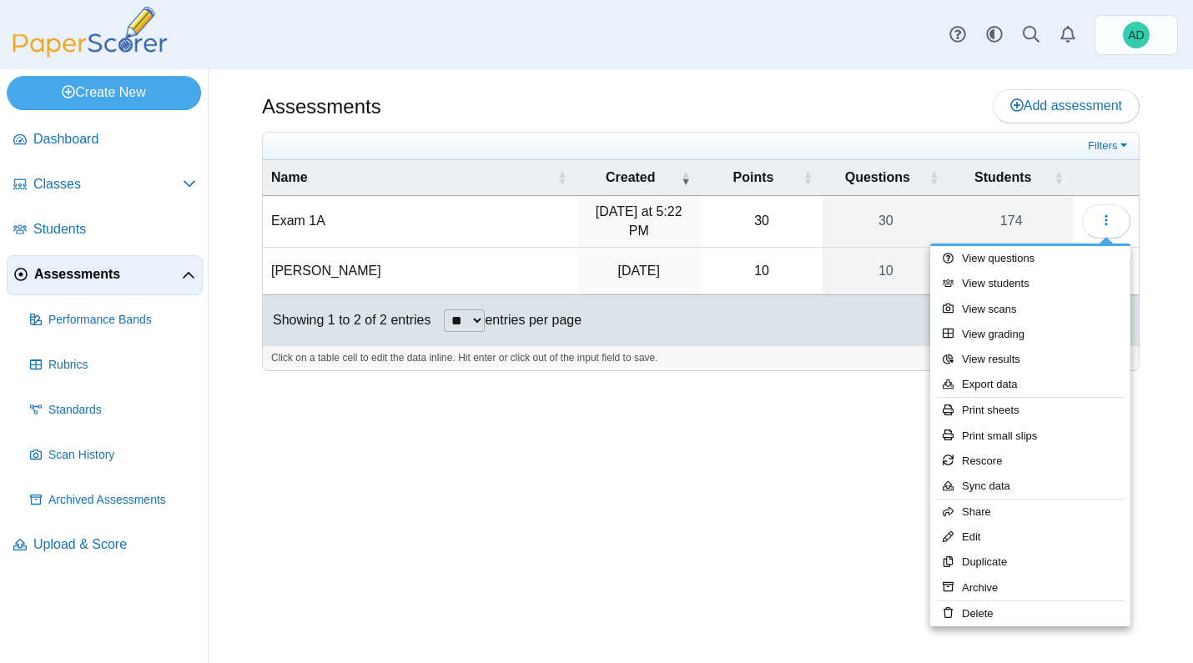
click at [788, 505] on div "Assessments Add assessment 30" at bounding box center [701, 366] width 984 height 594
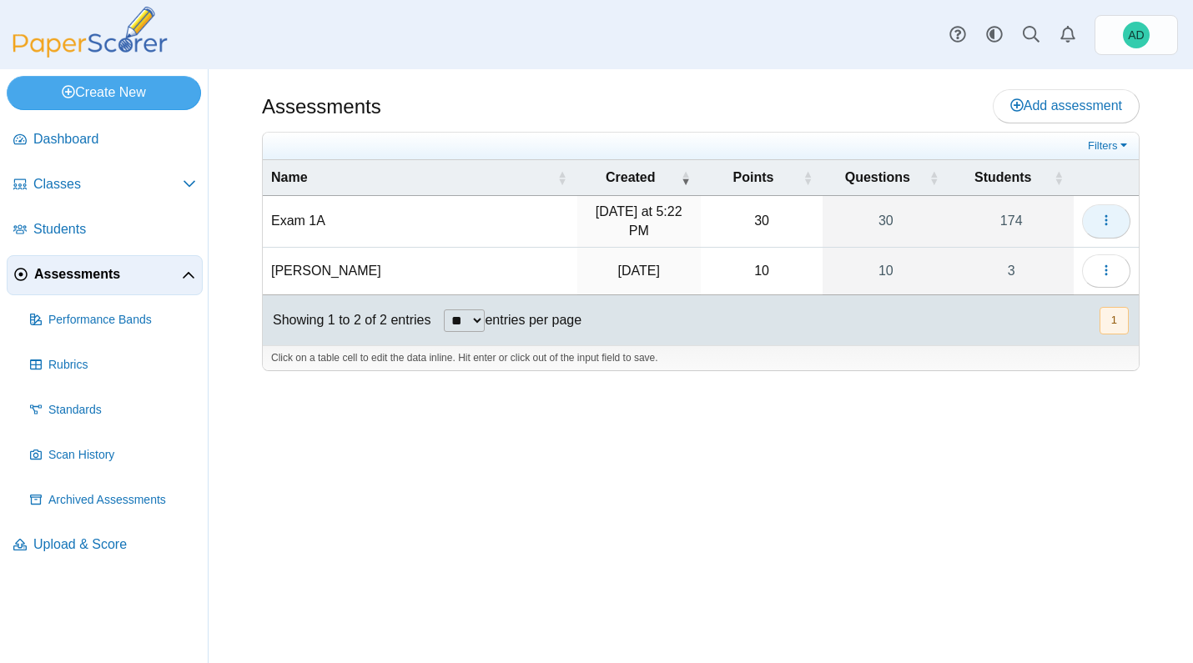
click at [1102, 215] on icon "button" at bounding box center [1105, 220] width 13 height 13
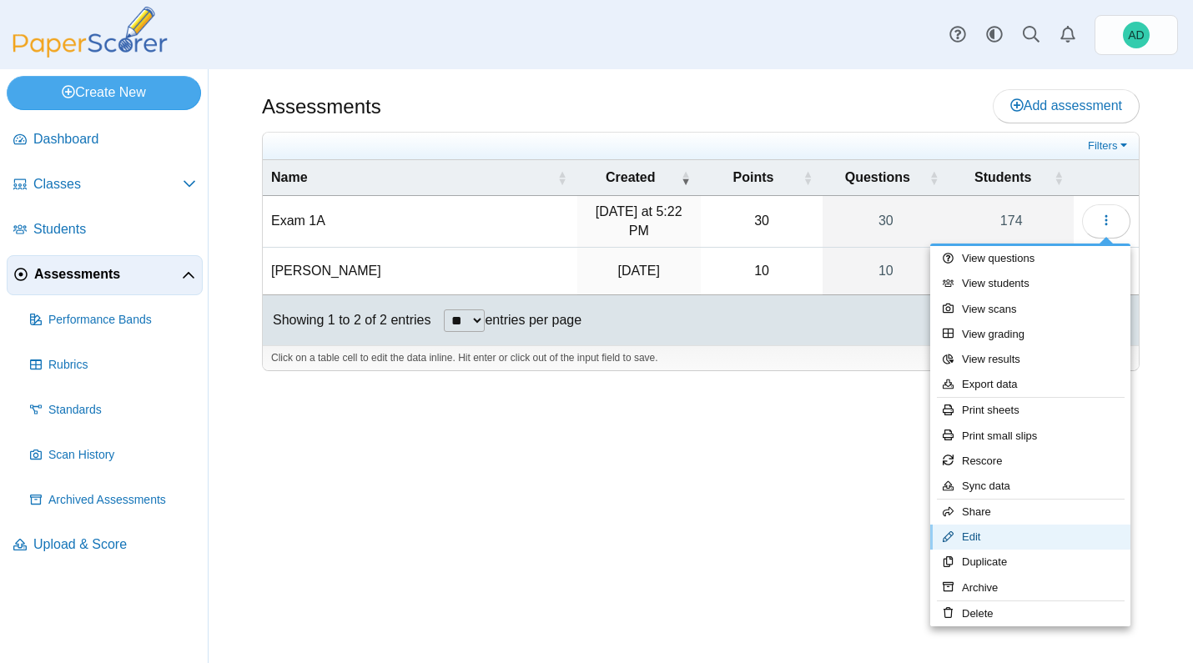
click at [1027, 531] on link "Edit" at bounding box center [1030, 537] width 200 height 25
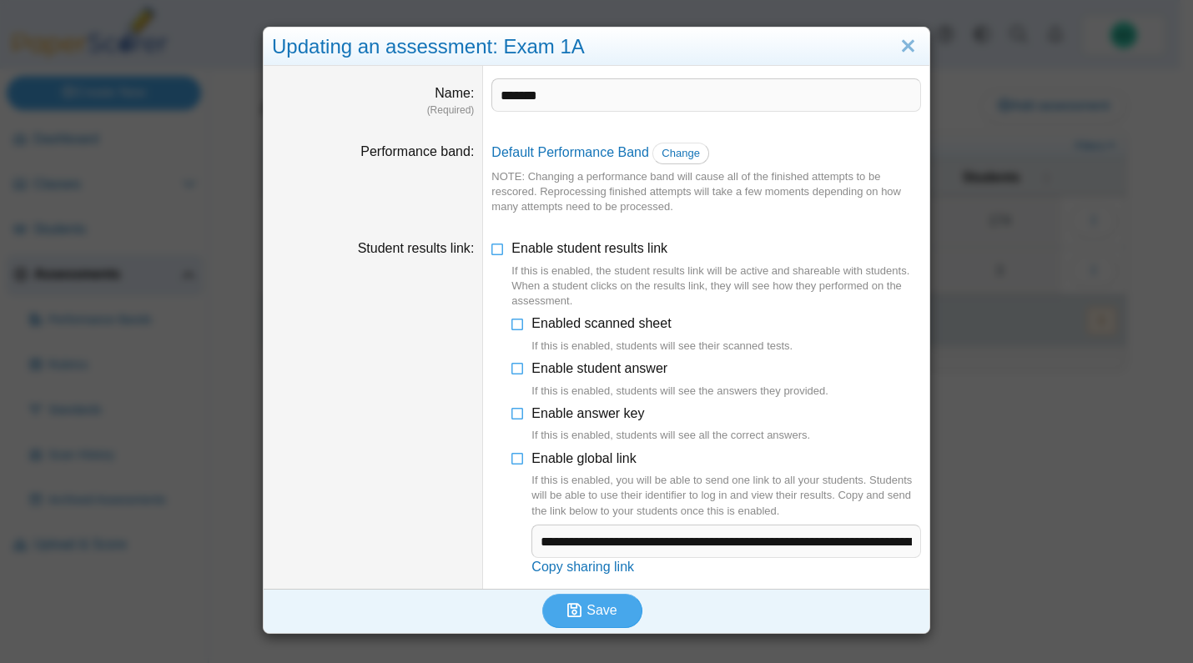
click at [1008, 52] on div "Updating an assessment: Exam 1A Name (Required) ******* Performance band Defaul…" at bounding box center [596, 331] width 1193 height 663
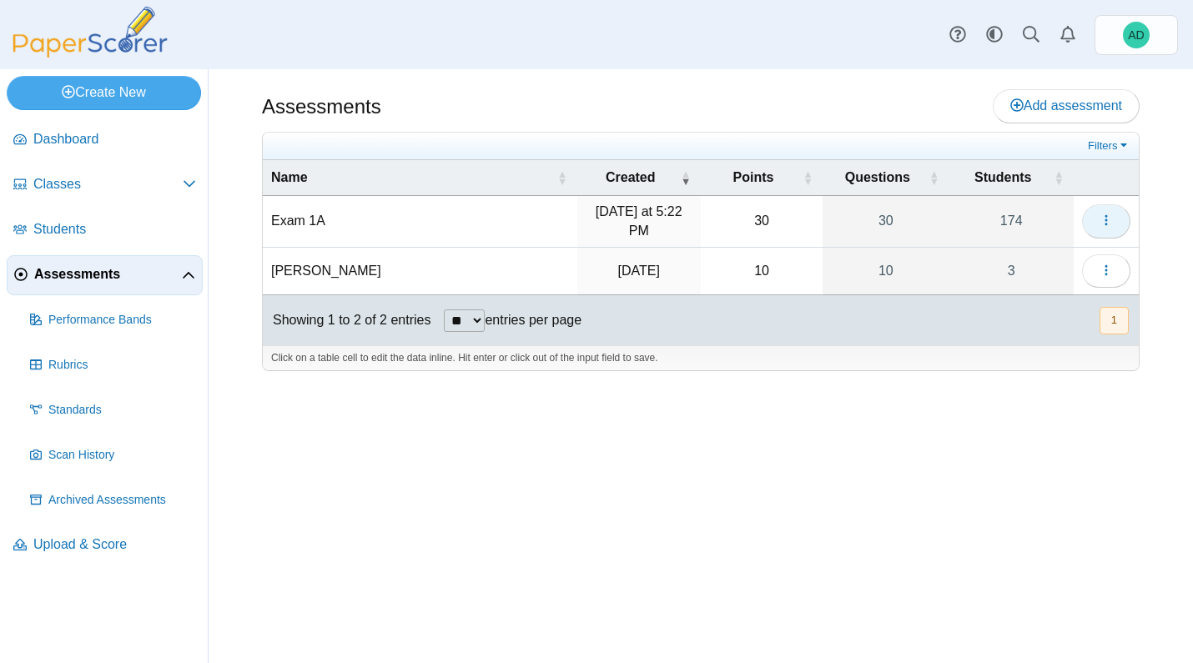
click at [1104, 217] on icon "button" at bounding box center [1105, 220] width 13 height 13
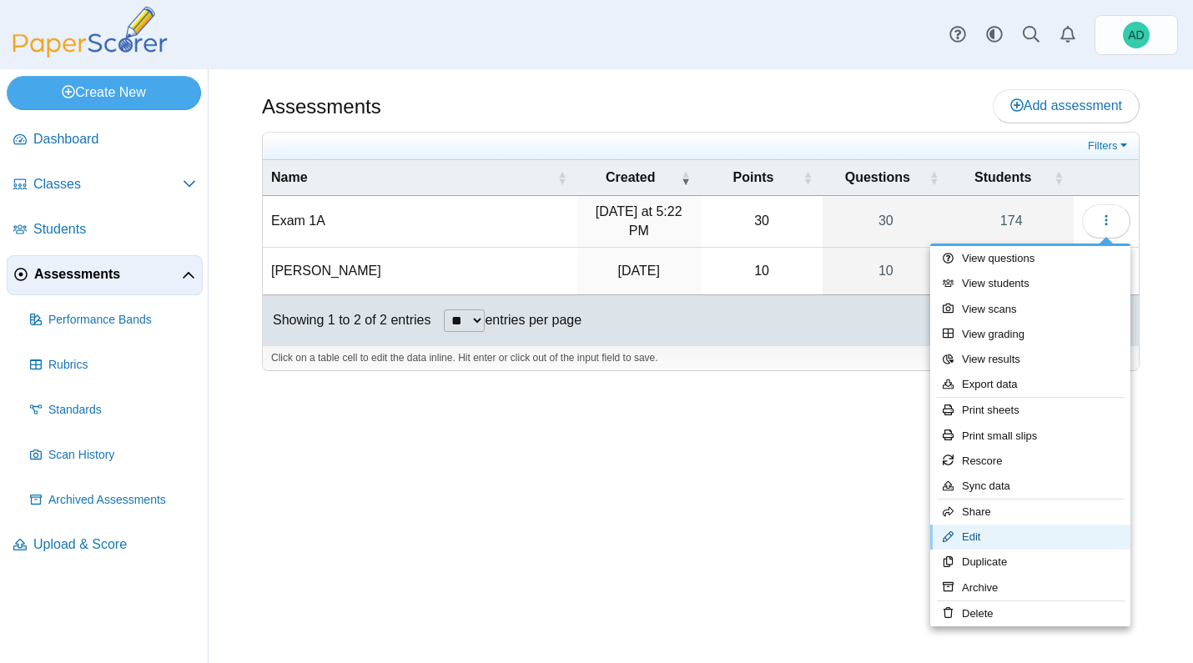
click at [965, 538] on link "Edit" at bounding box center [1030, 537] width 200 height 25
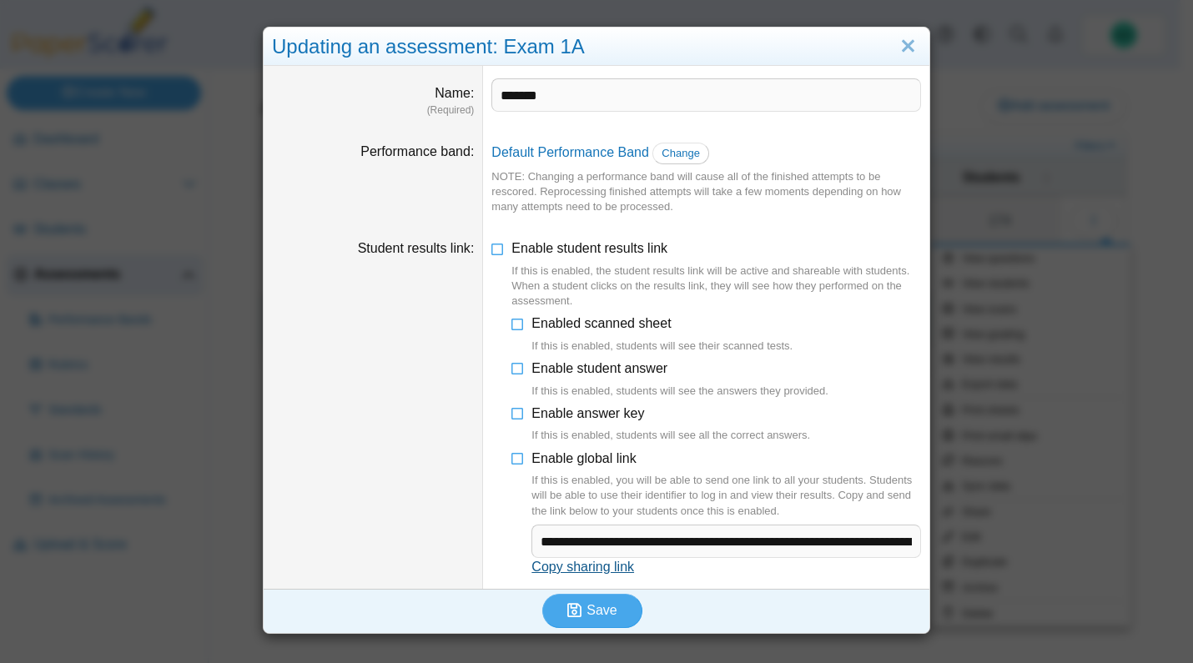
click at [572, 568] on link "Copy sharing link" at bounding box center [582, 567] width 103 height 14
type textarea "**********"
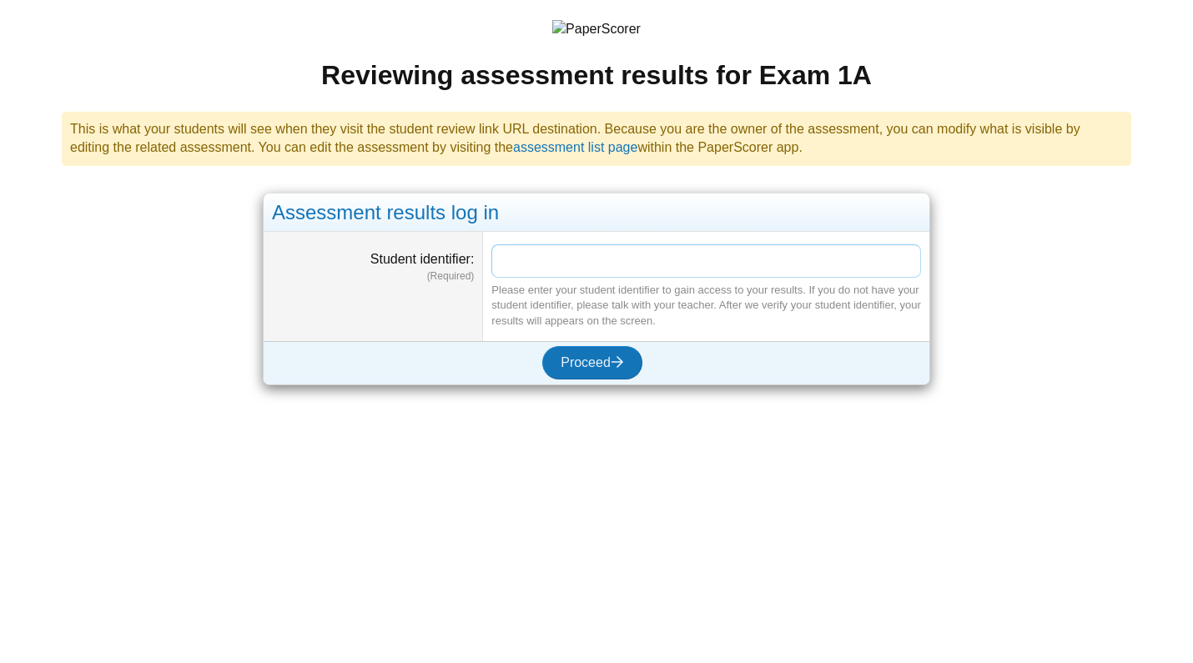
paste input "********"
type input "********"
click at [568, 357] on span "Proceed" at bounding box center [592, 362] width 63 height 14
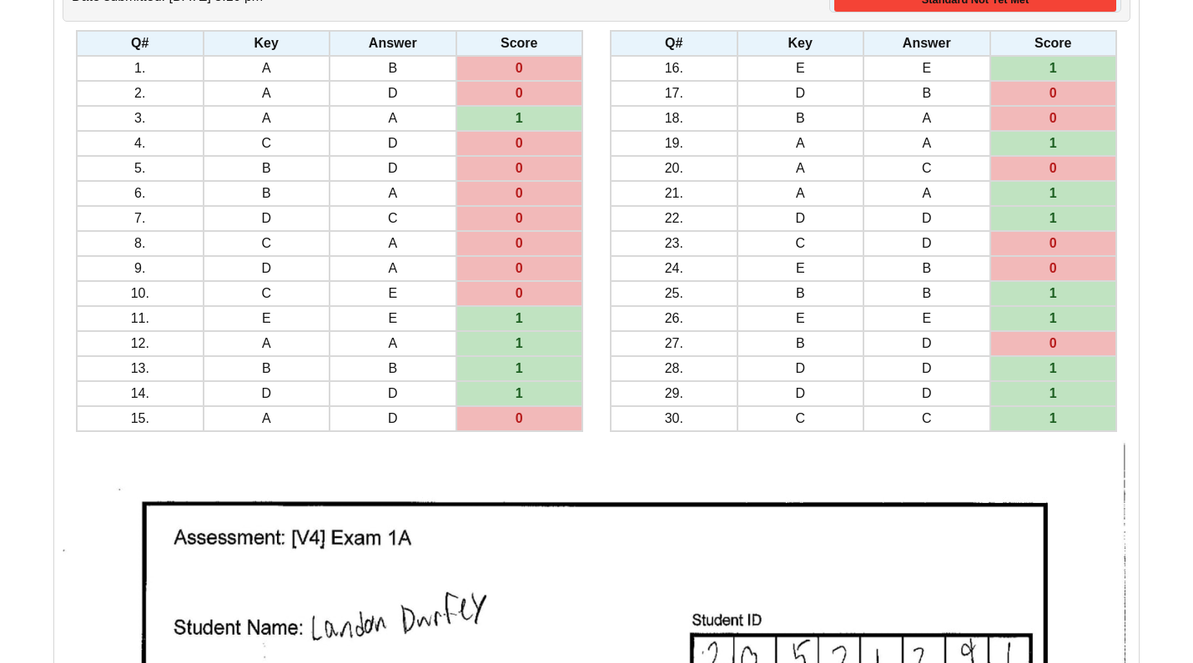
scroll to position [270, 0]
